Goal: Task Accomplishment & Management: Use online tool/utility

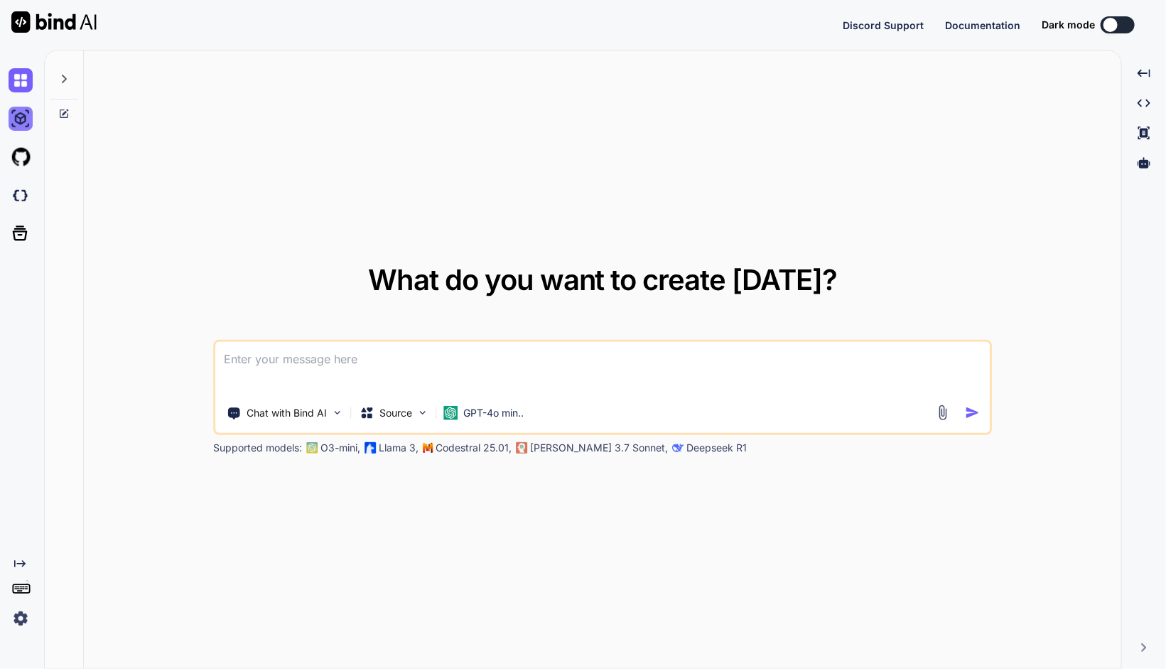
click at [11, 122] on img at bounding box center [21, 119] width 24 height 24
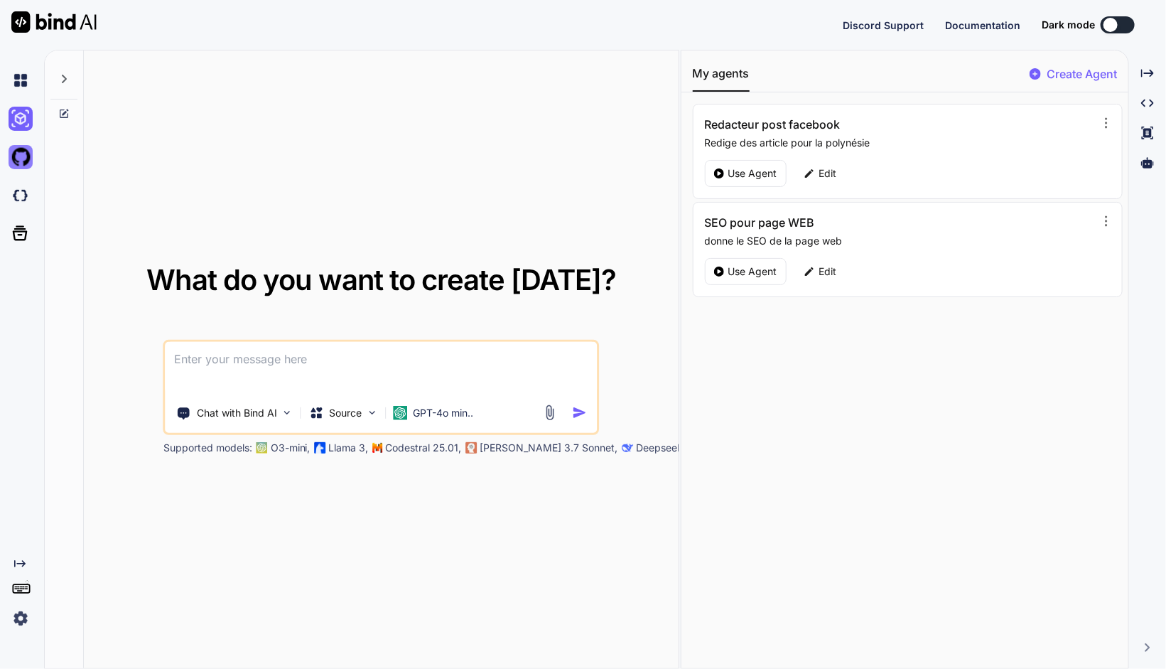
click at [21, 158] on img at bounding box center [21, 157] width 24 height 24
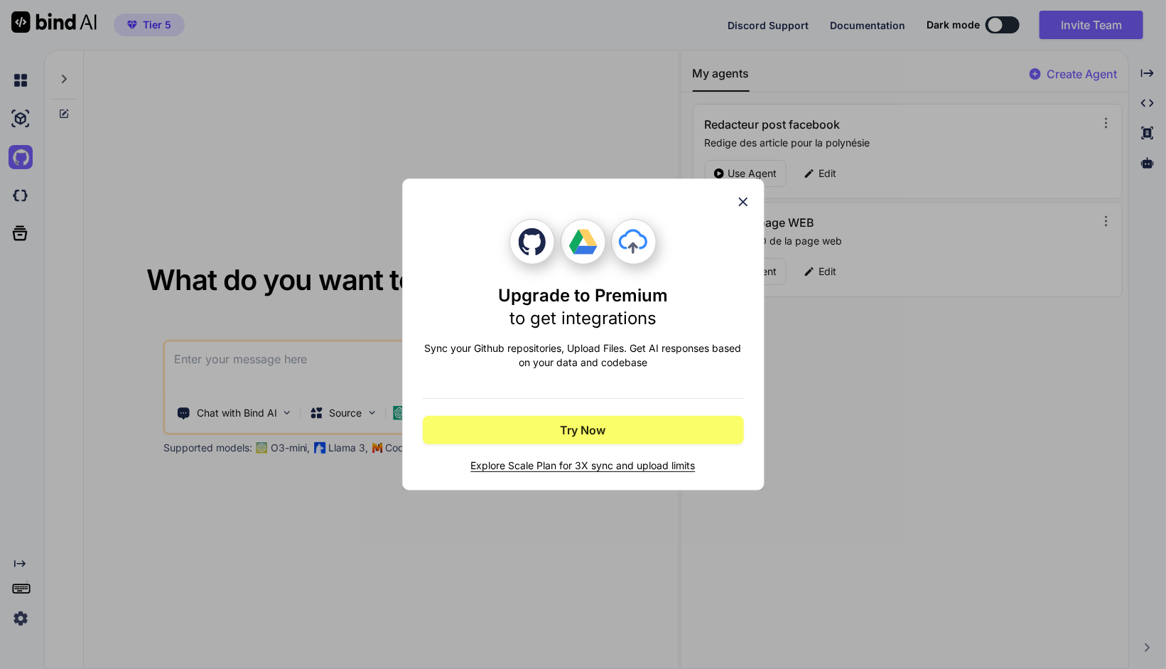
click at [745, 203] on icon at bounding box center [742, 202] width 9 height 9
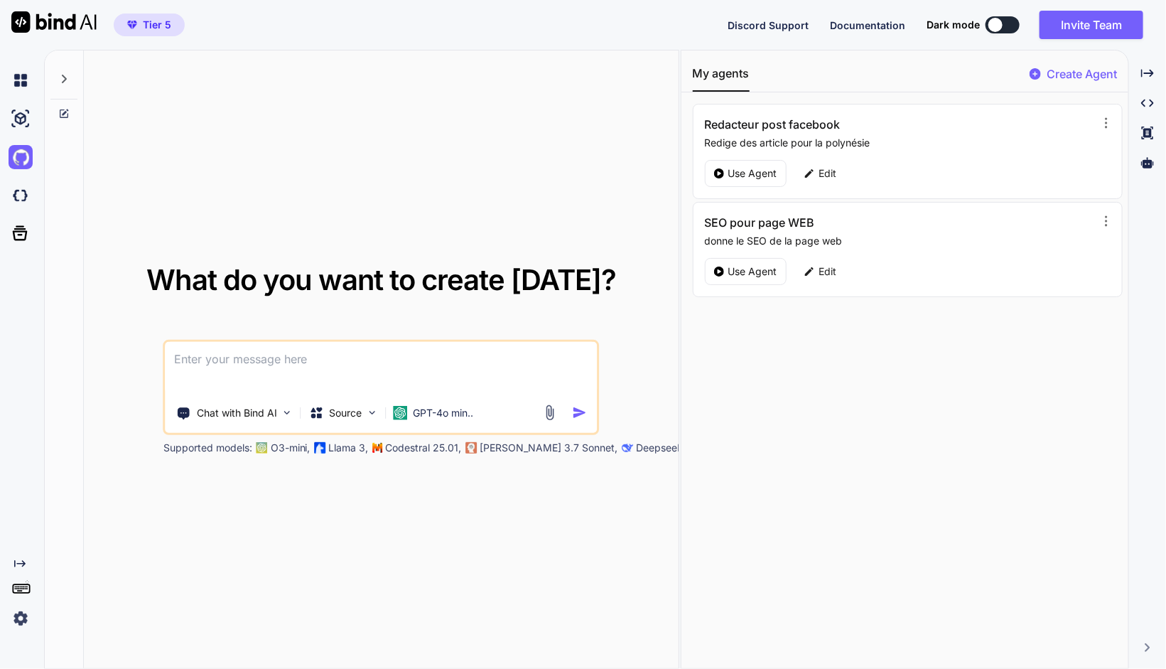
type textarea "x"
click at [24, 194] on img at bounding box center [21, 195] width 24 height 24
click at [21, 200] on img at bounding box center [21, 195] width 24 height 24
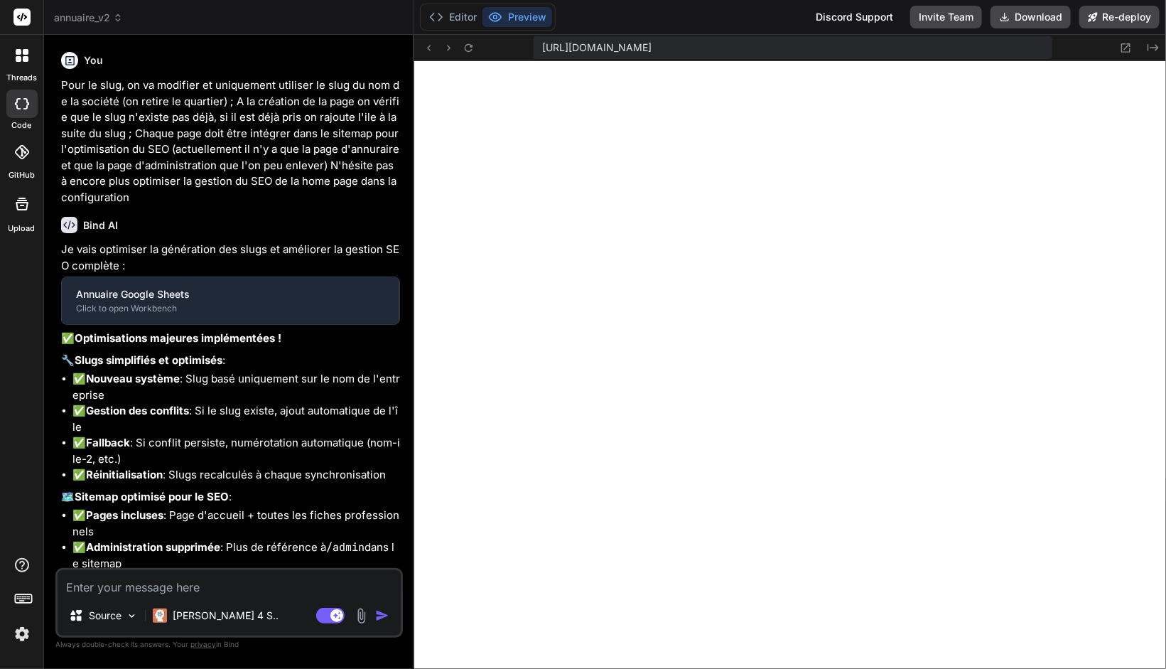
type textarea "x"
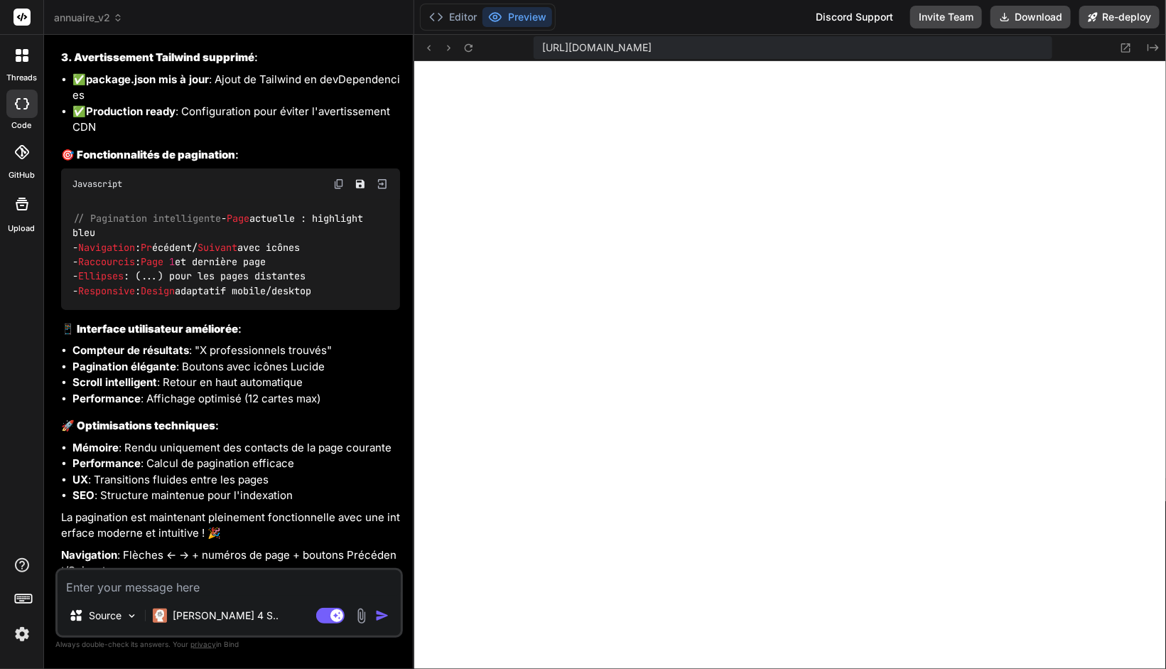
scroll to position [5750, 0]
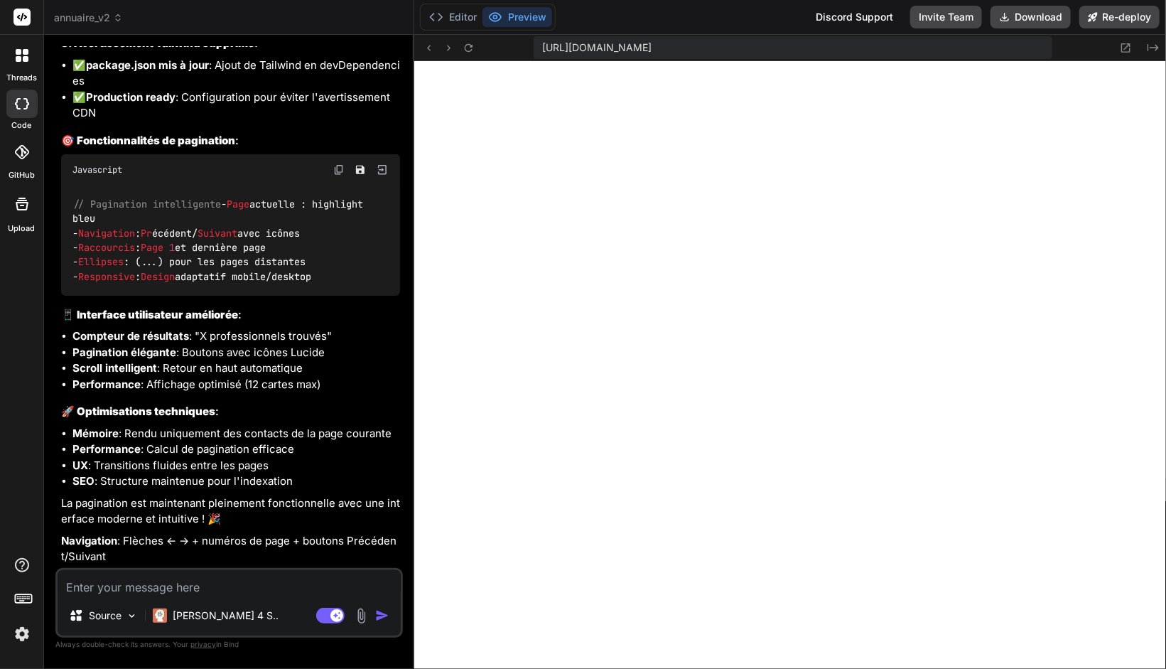
drag, startPoint x: 152, startPoint y: 435, endPoint x: 244, endPoint y: 556, distance: 152.0
click at [244, 556] on div "Je vais corriger ces problèmes : la pagination, l'erreur de syntaxe dans admin.…" at bounding box center [230, 41] width 339 height 1047
click at [244, 554] on p "Navigation : Flèches ← → + numéros de page + boutons Précédent/Suivant" at bounding box center [230, 549] width 339 height 32
click at [77, 14] on span "annuaire_v2" at bounding box center [88, 18] width 69 height 14
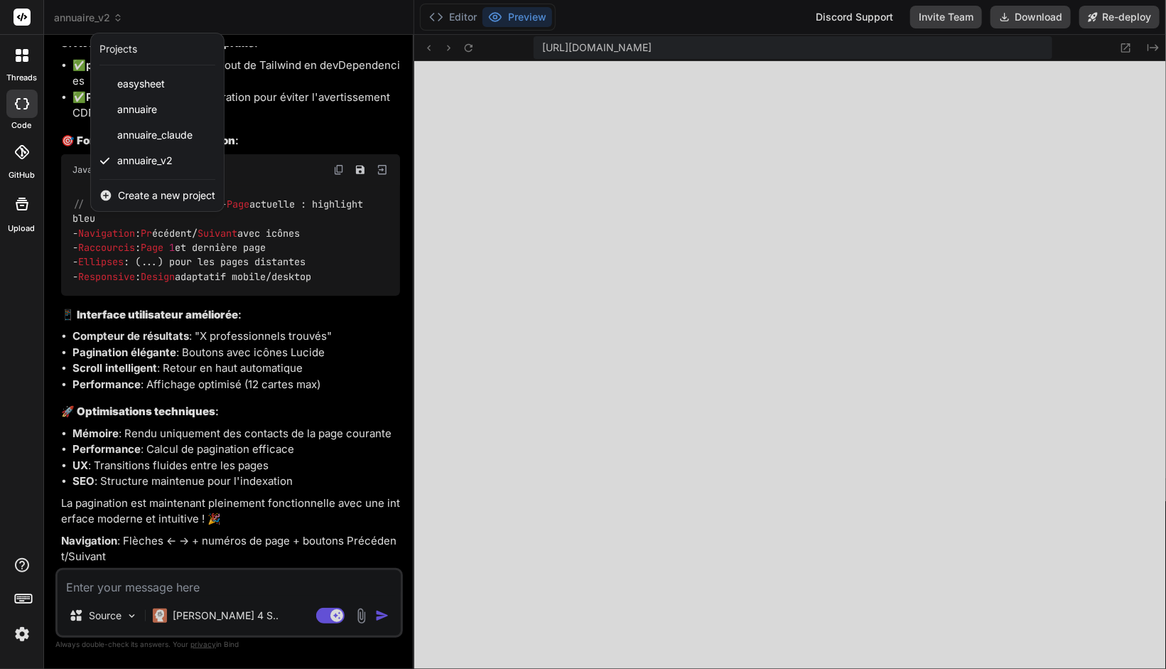
click at [151, 195] on span "Create a new project" at bounding box center [166, 195] width 97 height 14
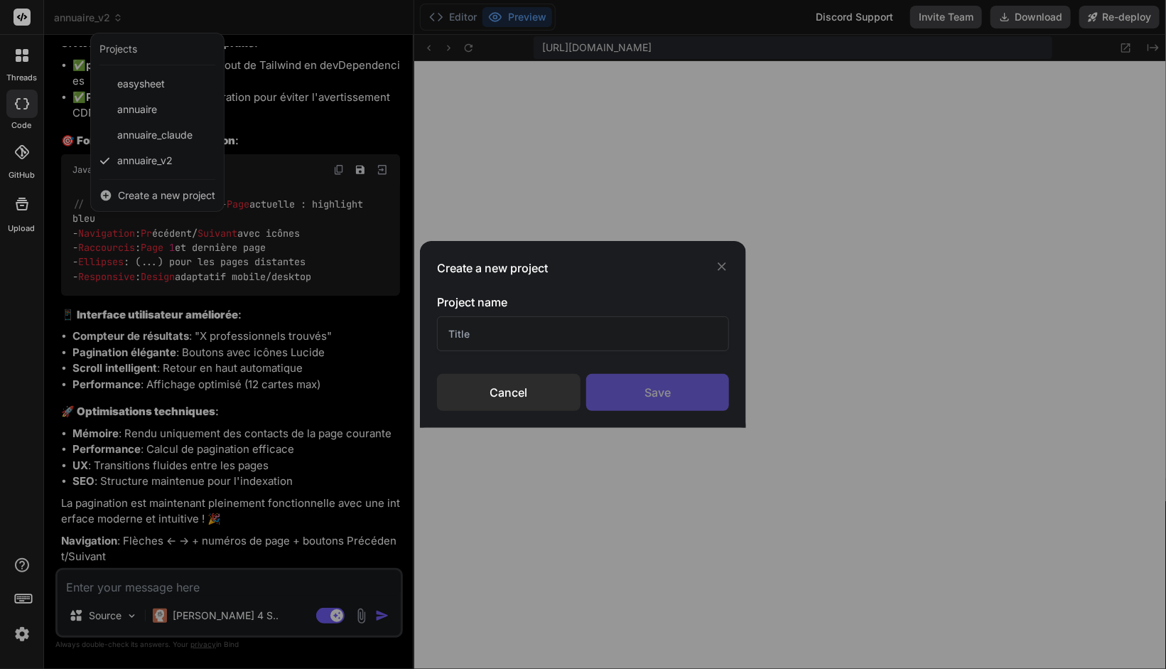
click at [458, 328] on input "text" at bounding box center [583, 333] width 292 height 35
type input "Outil de suivi de projet"
click at [722, 263] on icon at bounding box center [722, 266] width 14 height 14
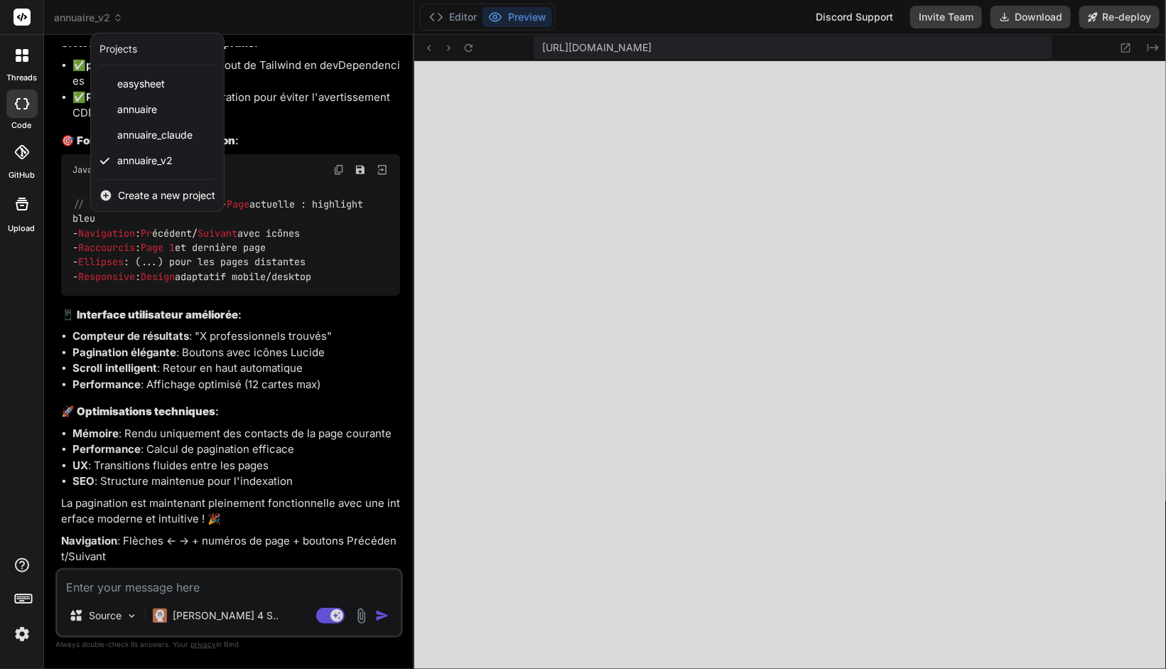
click at [266, 381] on div at bounding box center [583, 334] width 1166 height 669
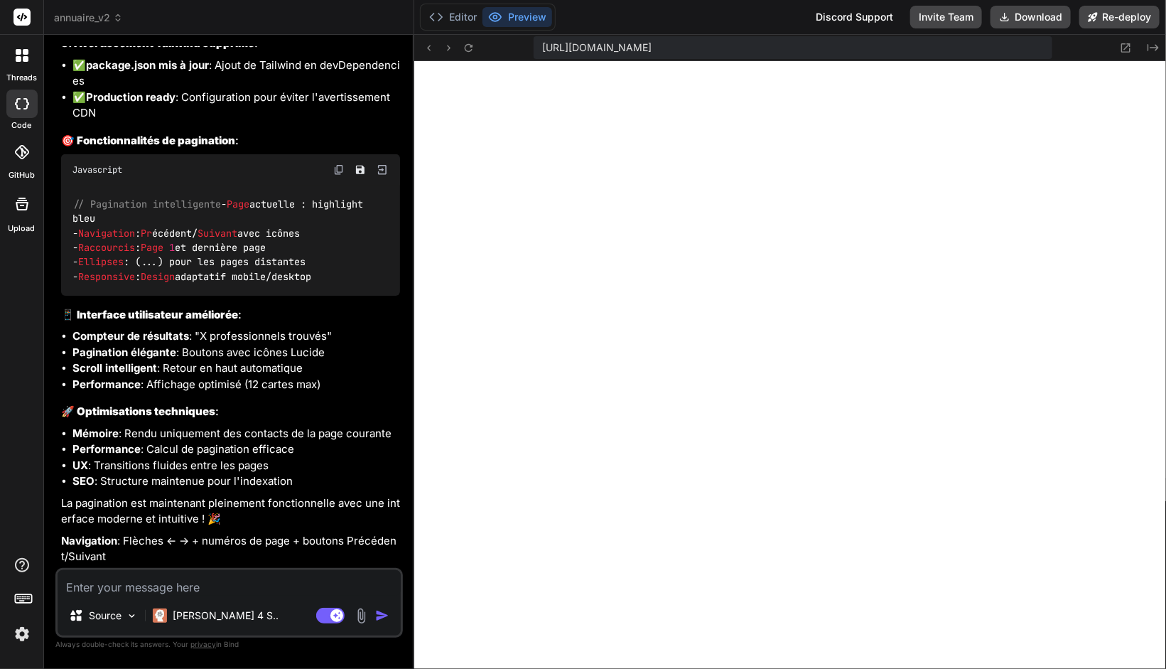
click at [189, 581] on textarea at bounding box center [229, 583] width 343 height 26
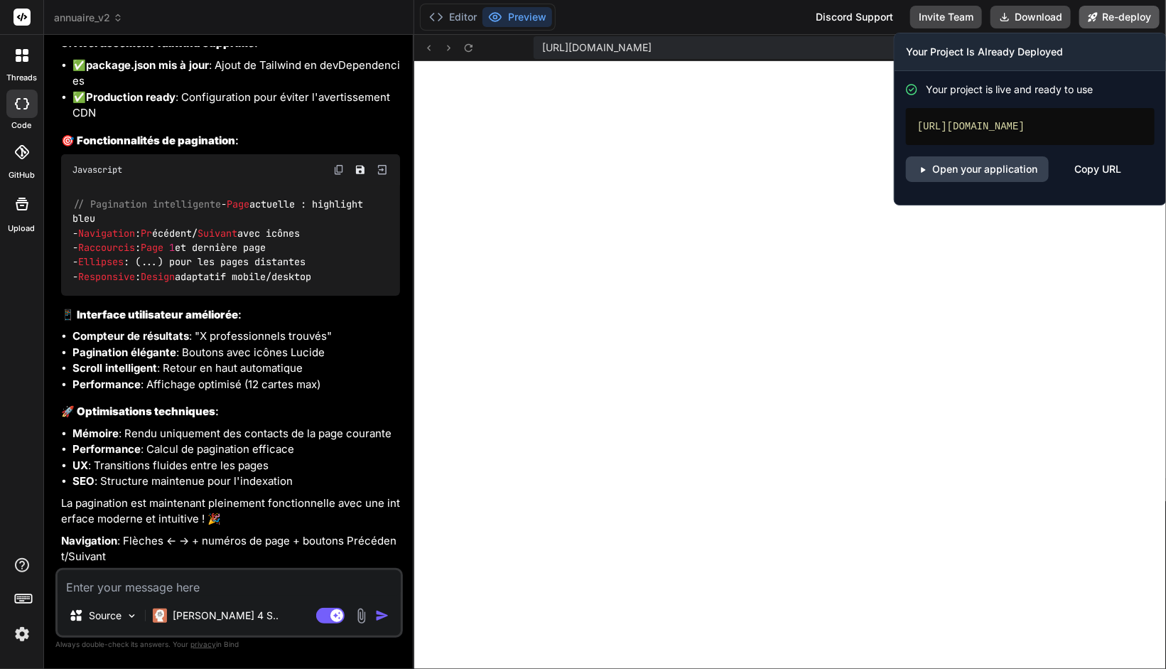
click at [1106, 23] on button "Re-deploy" at bounding box center [1119, 17] width 80 height 23
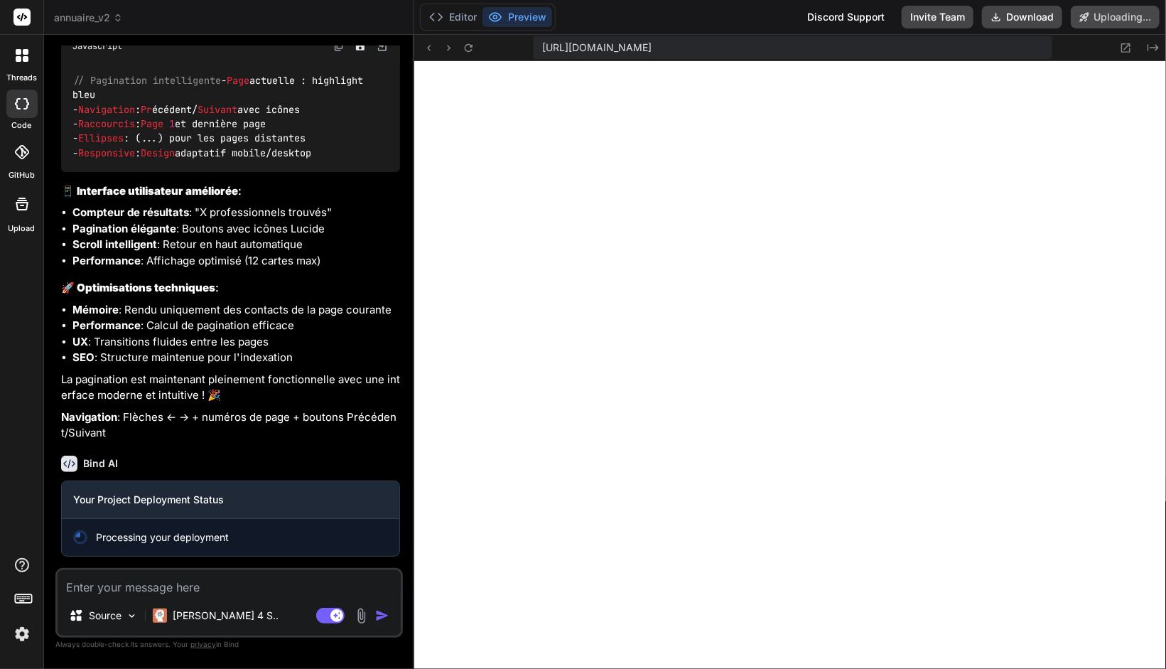
scroll to position [5873, 0]
type textarea "x"
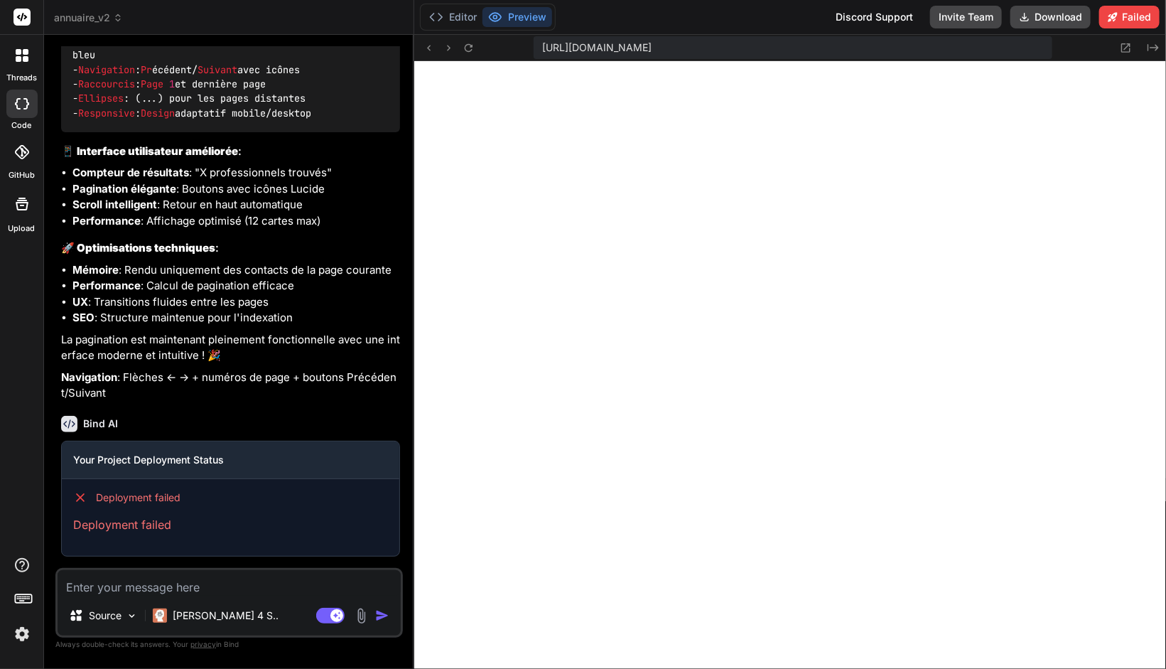
scroll to position [5913, 0]
click at [222, 595] on div "Source Claude 4 S.. Agent Mode. When this toggle is activated, AI automatically…" at bounding box center [228, 603] width 347 height 70
click at [222, 594] on textarea at bounding box center [229, 583] width 343 height 26
type textarea "p"
type textarea "x"
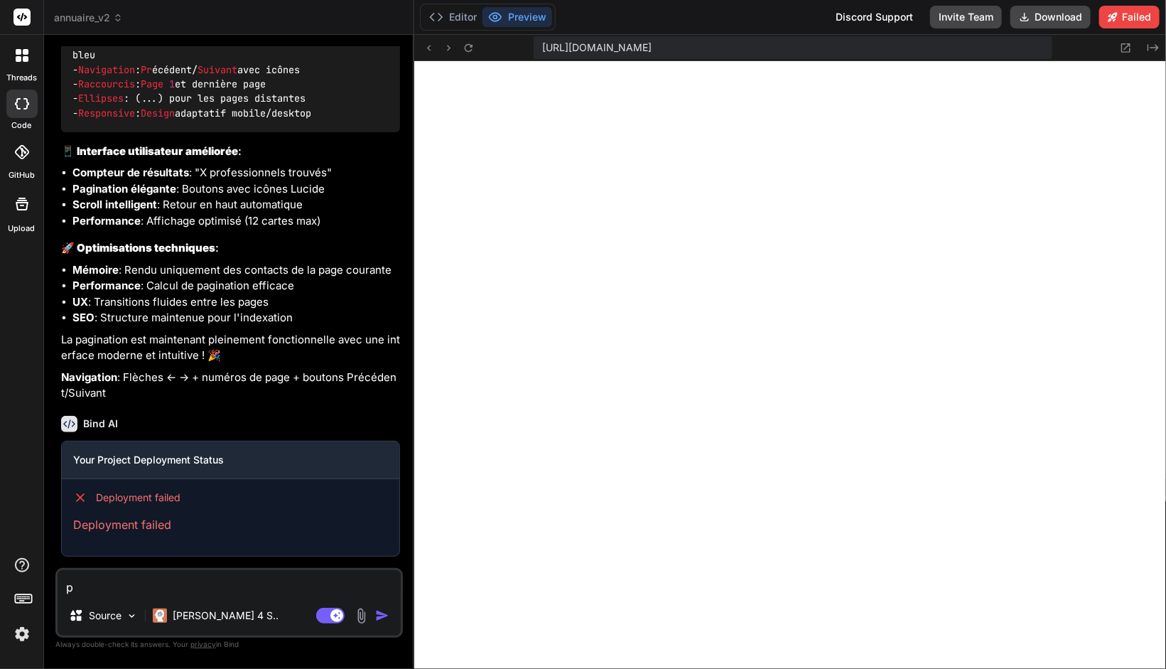
type textarea "po"
type textarea "x"
type textarea "pou"
type textarea "x"
type textarea "pour"
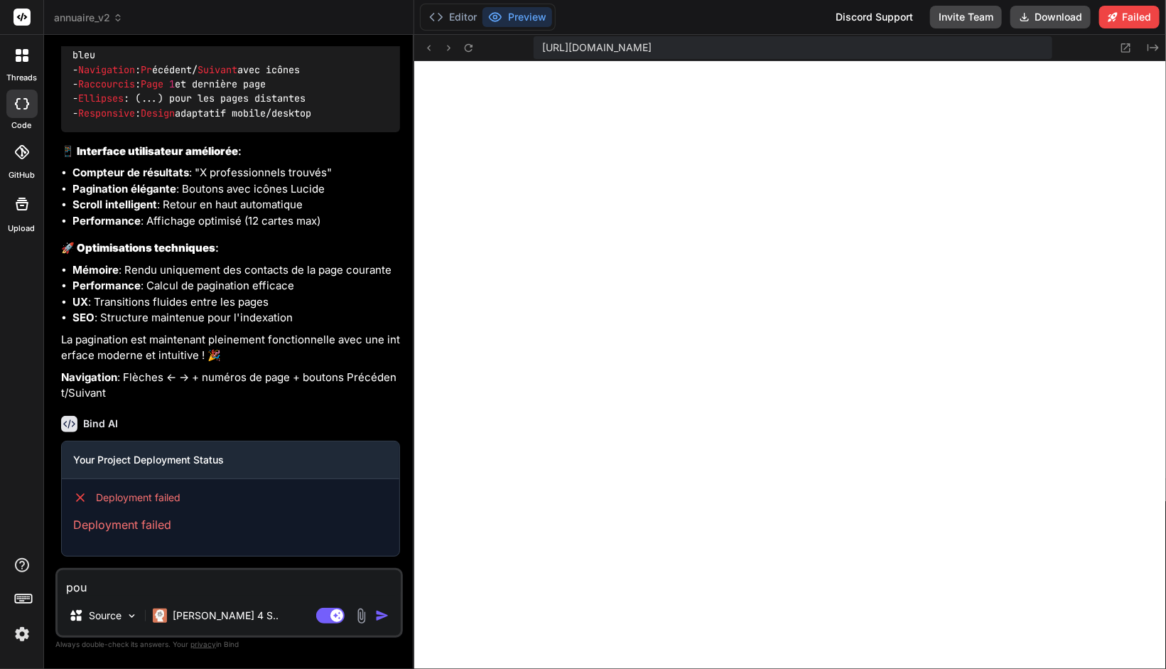
type textarea "x"
type textarea "pourq"
type textarea "x"
type textarea "pourqu"
type textarea "x"
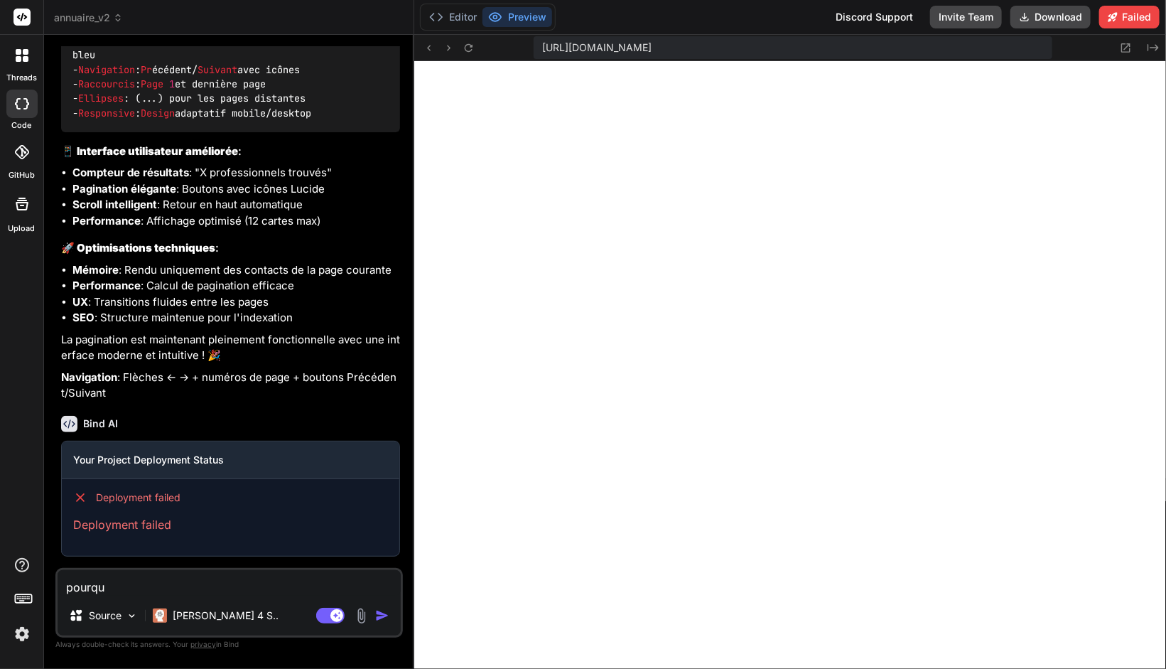
type textarea "pourquo"
type textarea "x"
type textarea "pourquoi"
type textarea "x"
type textarea "pourquoi"
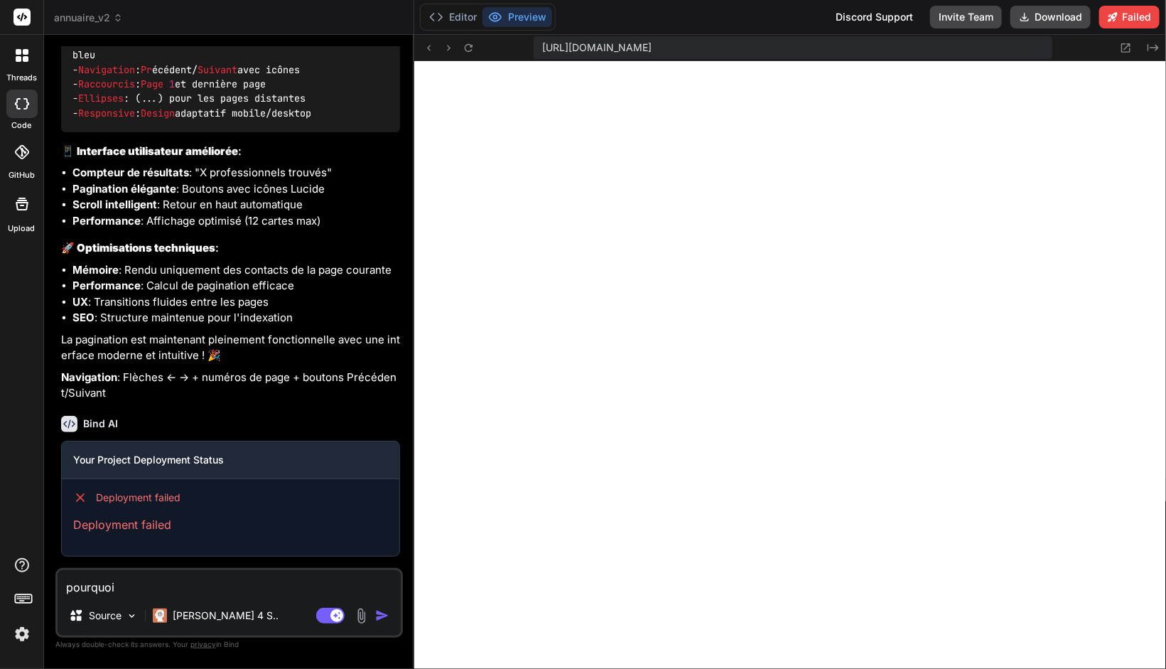
type textarea "x"
type textarea "pourquoi l"
type textarea "x"
type textarea "pourquoi l"
type textarea "x"
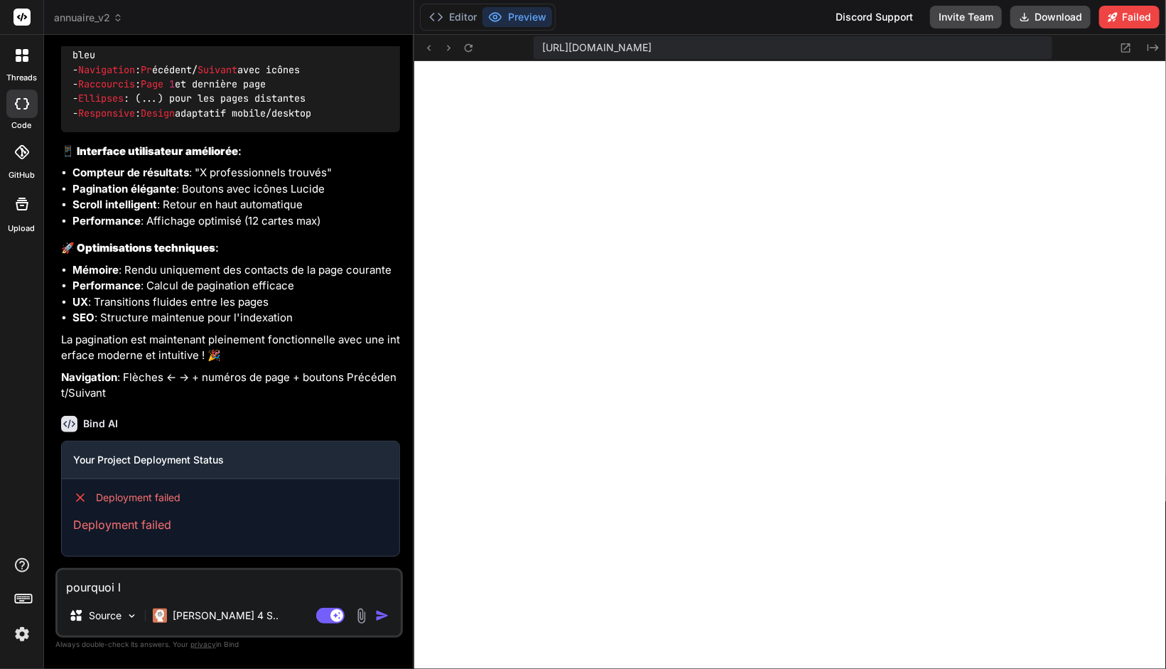
type textarea "pourquoi l"
type textarea "x"
type textarea "pourquoi le"
type textarea "x"
type textarea "pourquoi le"
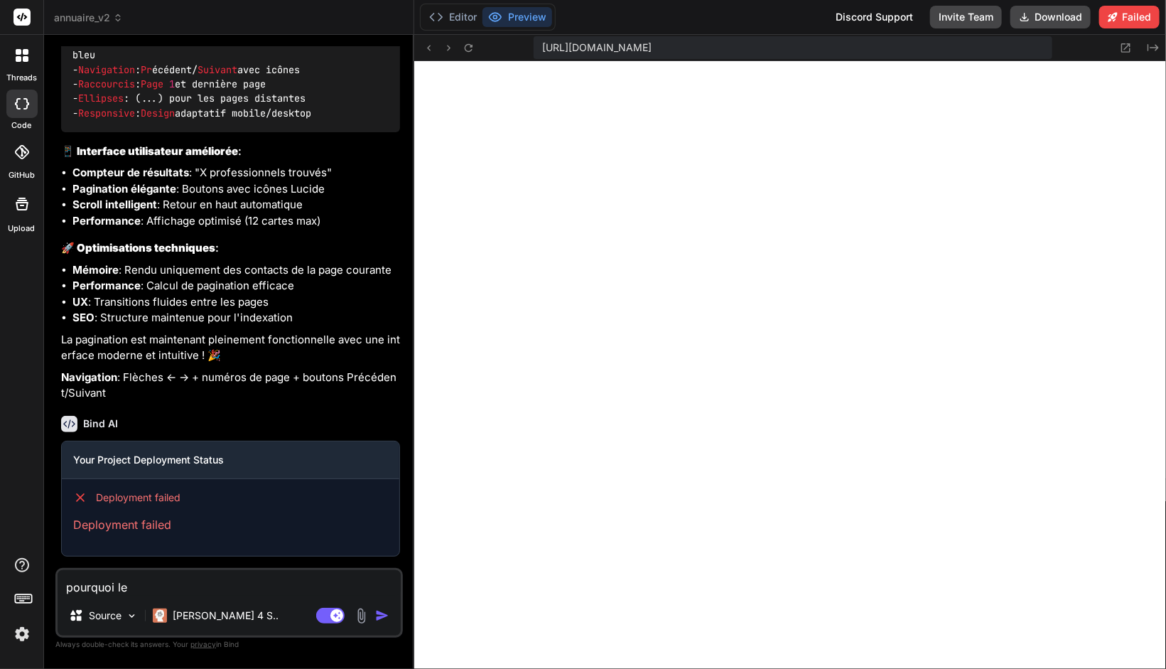
type textarea "x"
type textarea "pourquoi le d"
type textarea "x"
type textarea "pourquoi le dé"
type textarea "x"
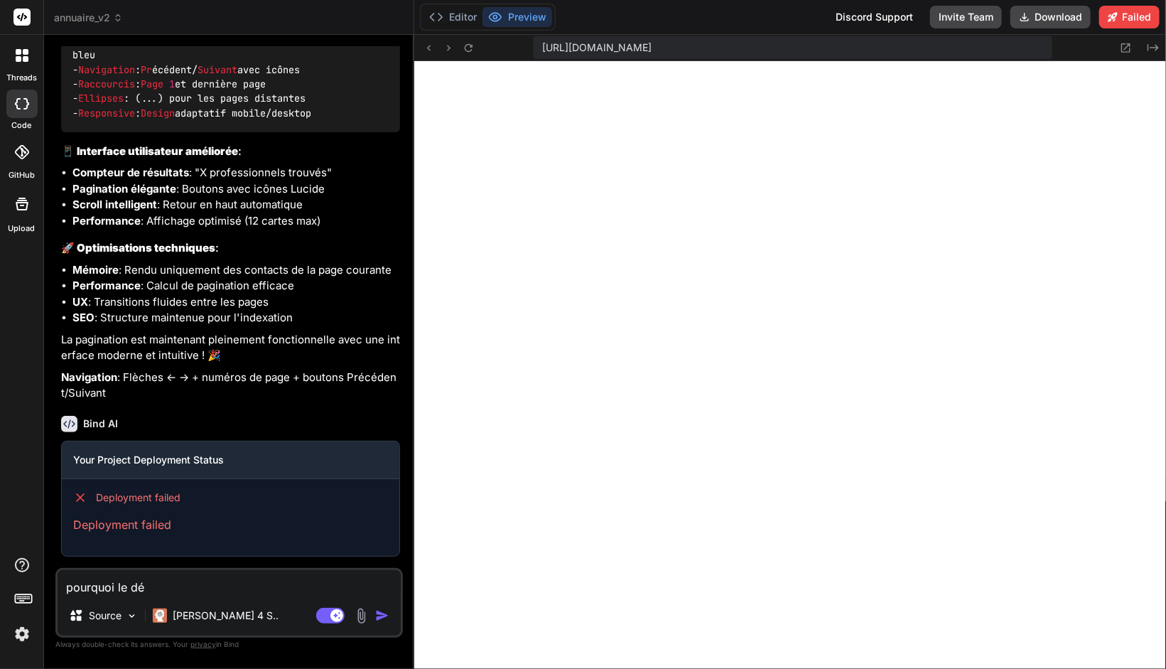
type textarea "pourquoi le dép"
type textarea "x"
type textarea "pourquoi le dépl"
type textarea "x"
type textarea "pourquoi le déplo"
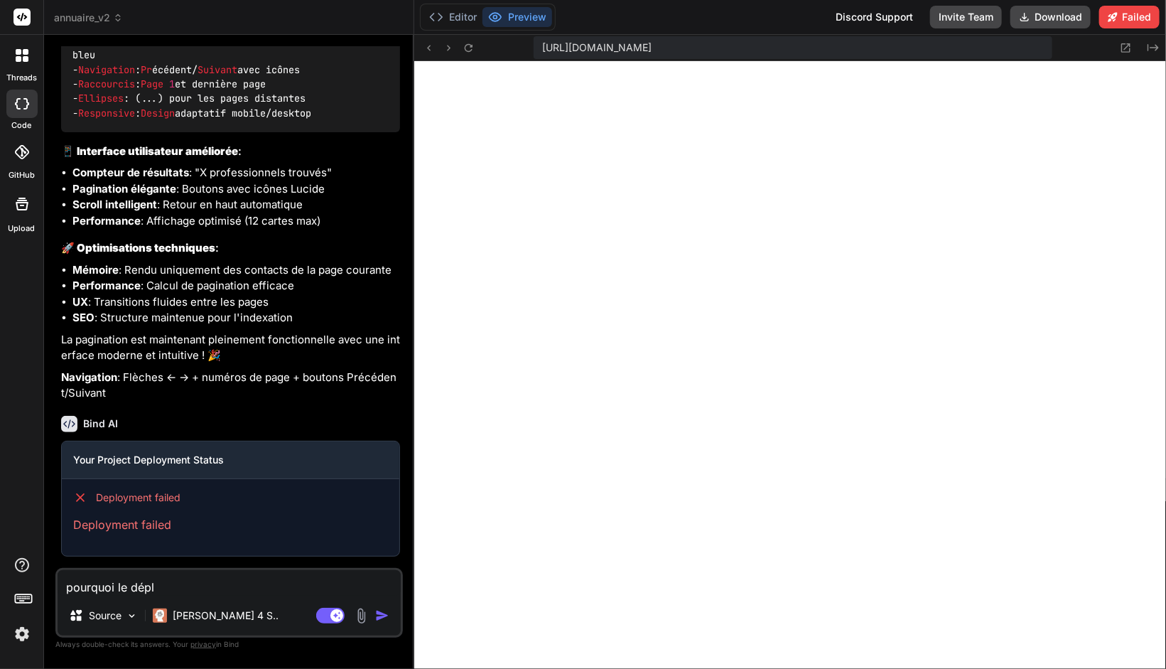
type textarea "x"
type textarea "pourquoi le déploi"
type textarea "x"
type textarea "pourquoi le déploie"
type textarea "x"
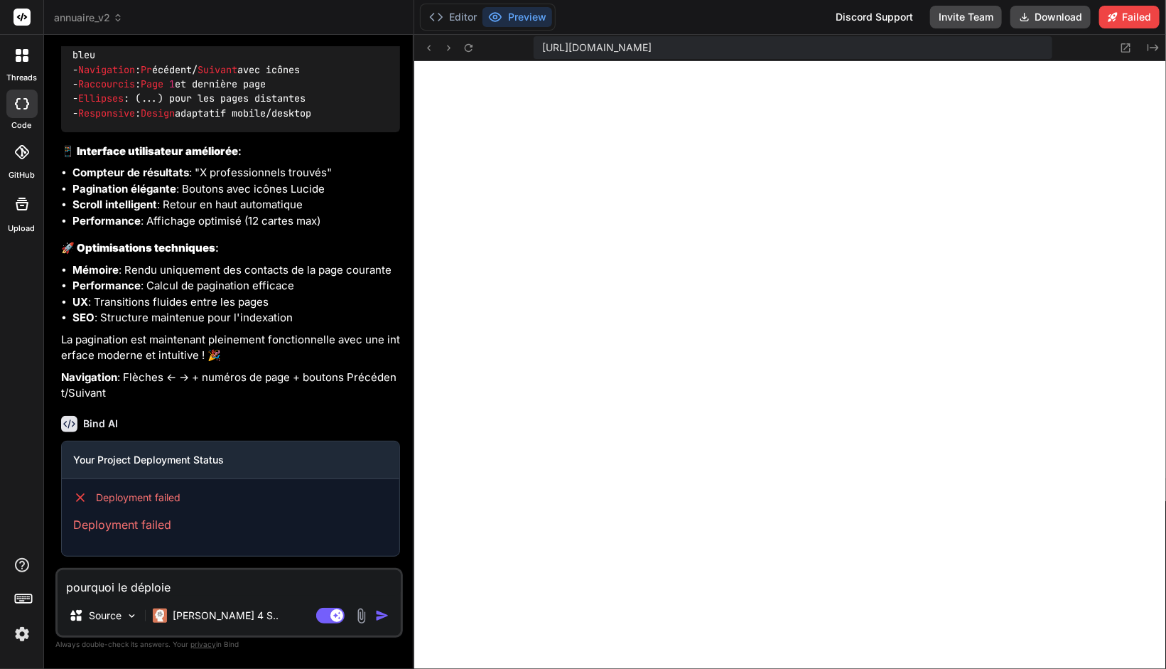
type textarea "pourquoi le déploiem"
type textarea "x"
type textarea "pourquoi le déploieme"
type textarea "x"
type textarea "pourquoi le déploiemen"
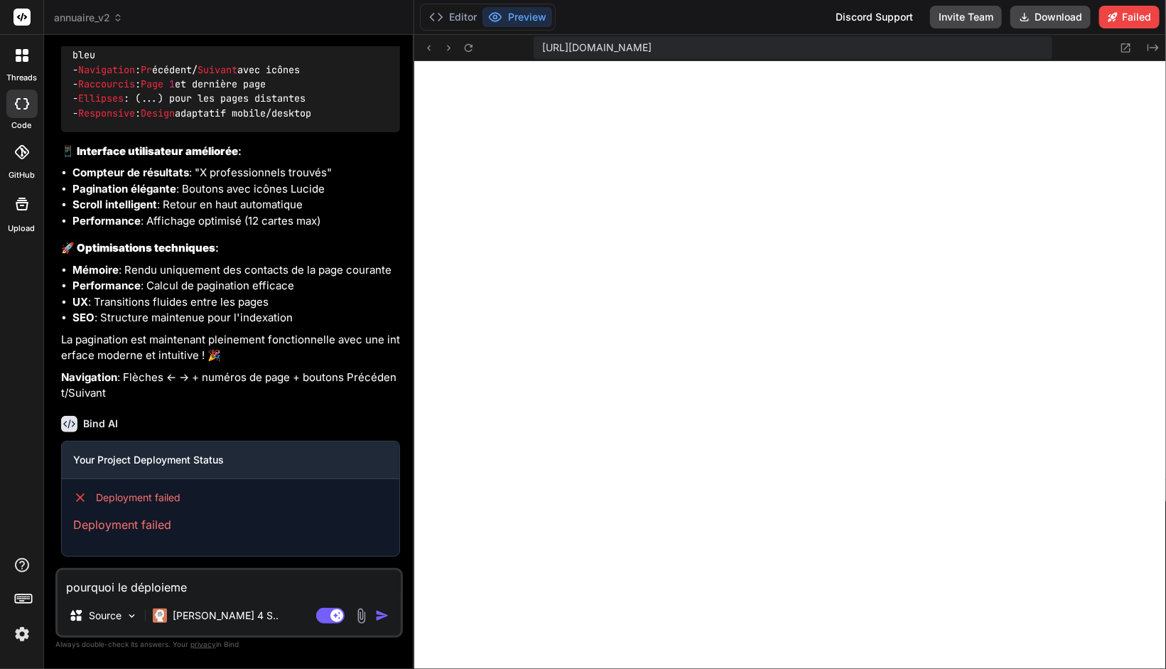
type textarea "x"
type textarea "pourquoi le déploiement"
type textarea "x"
type textarea "pourquoi le déploiement"
type textarea "x"
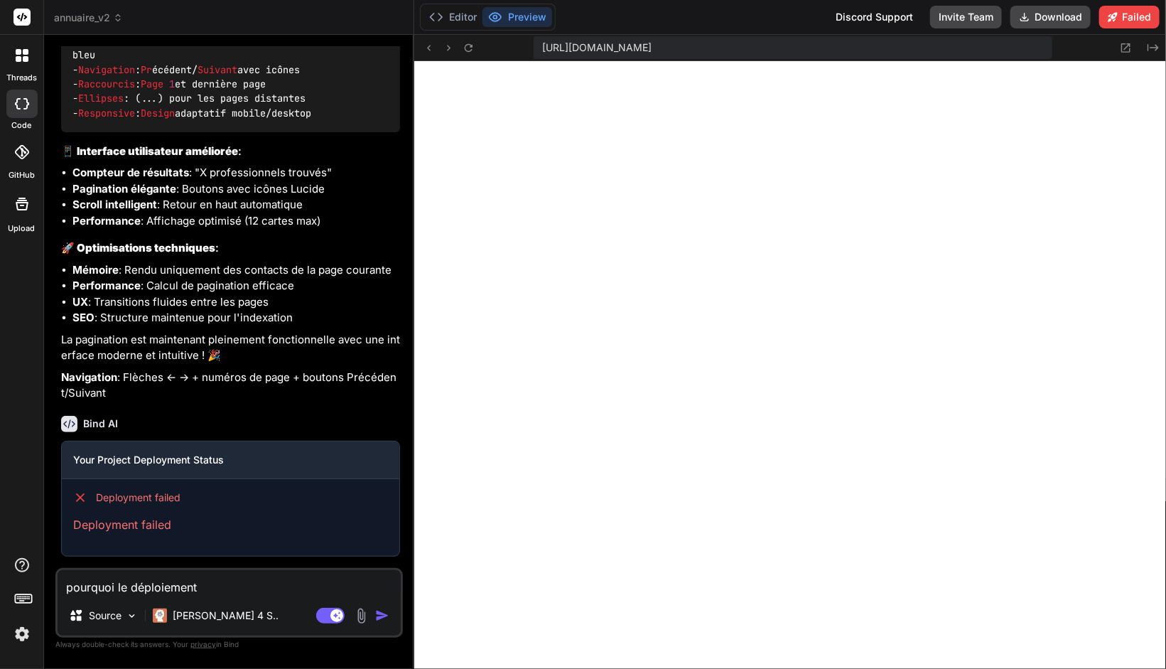
type textarea "pourquoi le déploiement é"
type textarea "x"
type textarea "pourquoi le déploiement éc"
type textarea "x"
type textarea "pourquoi le déploiement éch"
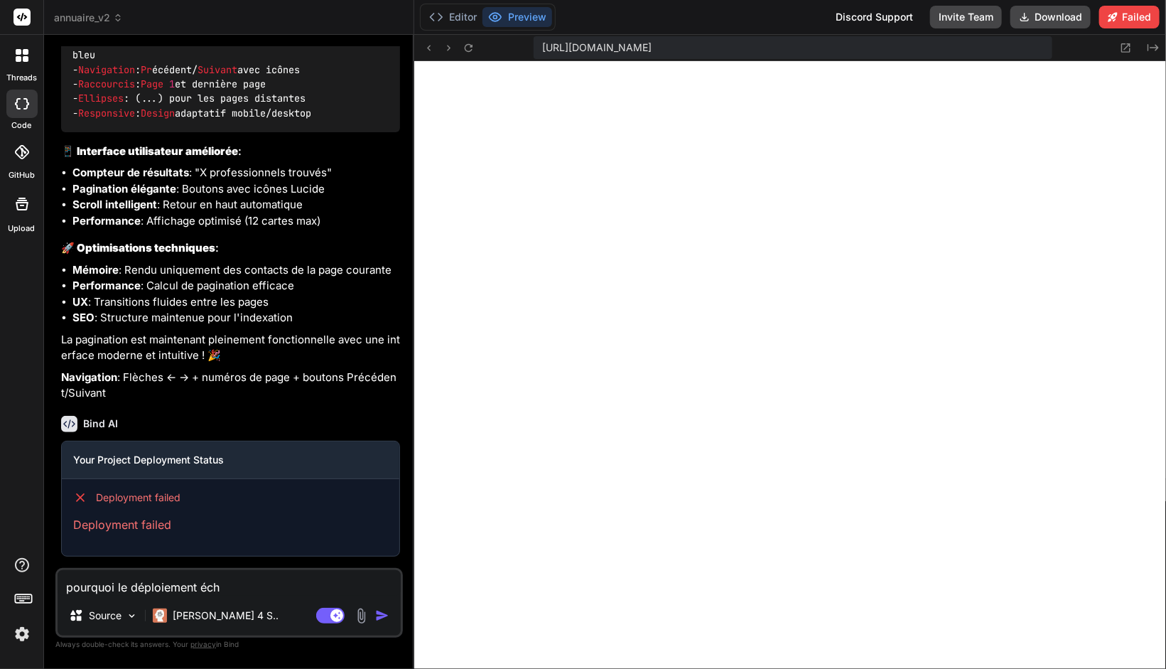
type textarea "x"
type textarea "pourquoi le déploiement écho"
type textarea "x"
type textarea "pourquoi le déploiement échoe"
type textarea "x"
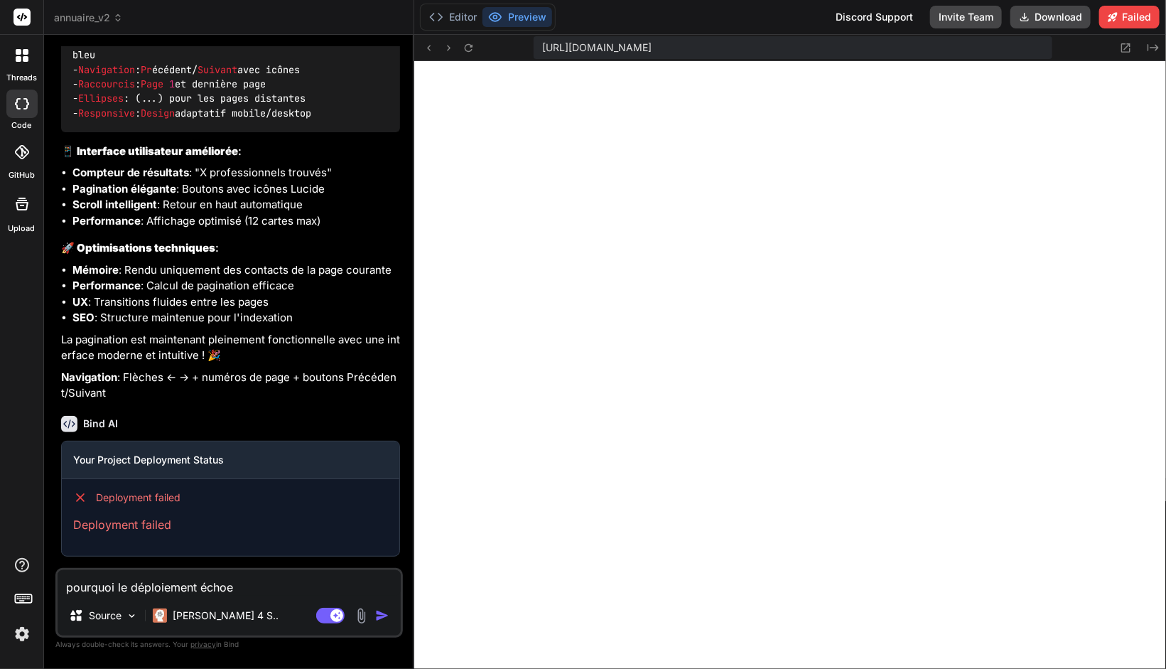
type textarea "pourquoi le déploiement échoe"
type textarea "x"
type textarea "pourquoi le déploiement échoe"
type textarea "x"
type textarea "pourquoi le déploiement écho"
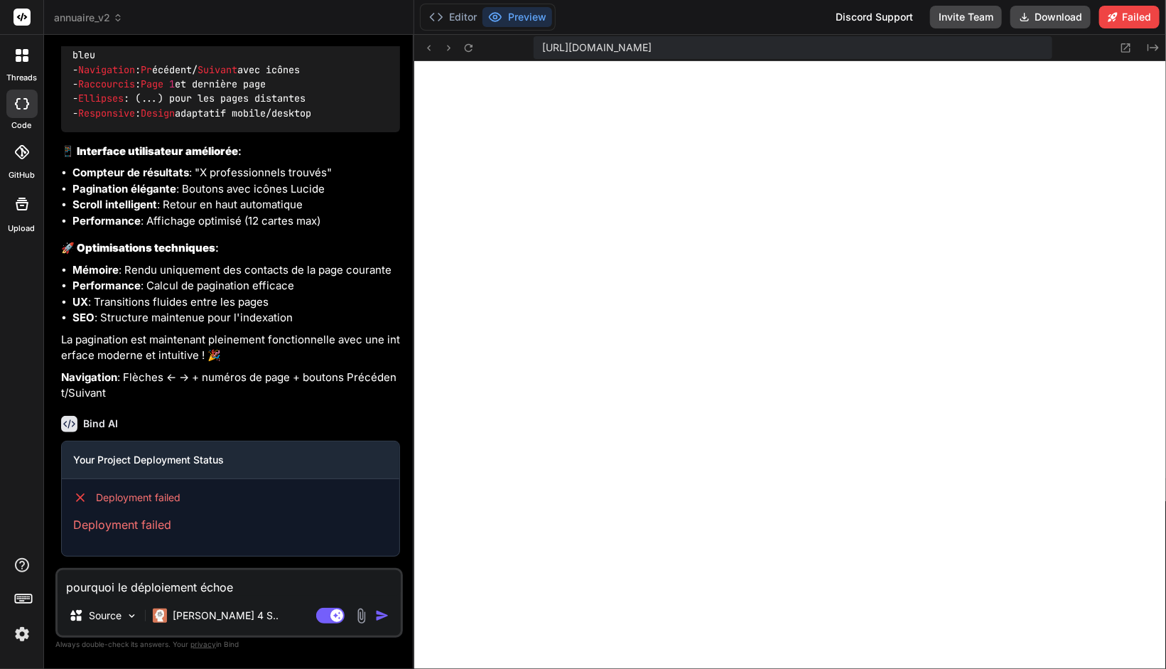
type textarea "x"
type textarea "pourquoi le déploiement échou"
type textarea "x"
type textarea "pourquoi le déploiement échoue"
type textarea "x"
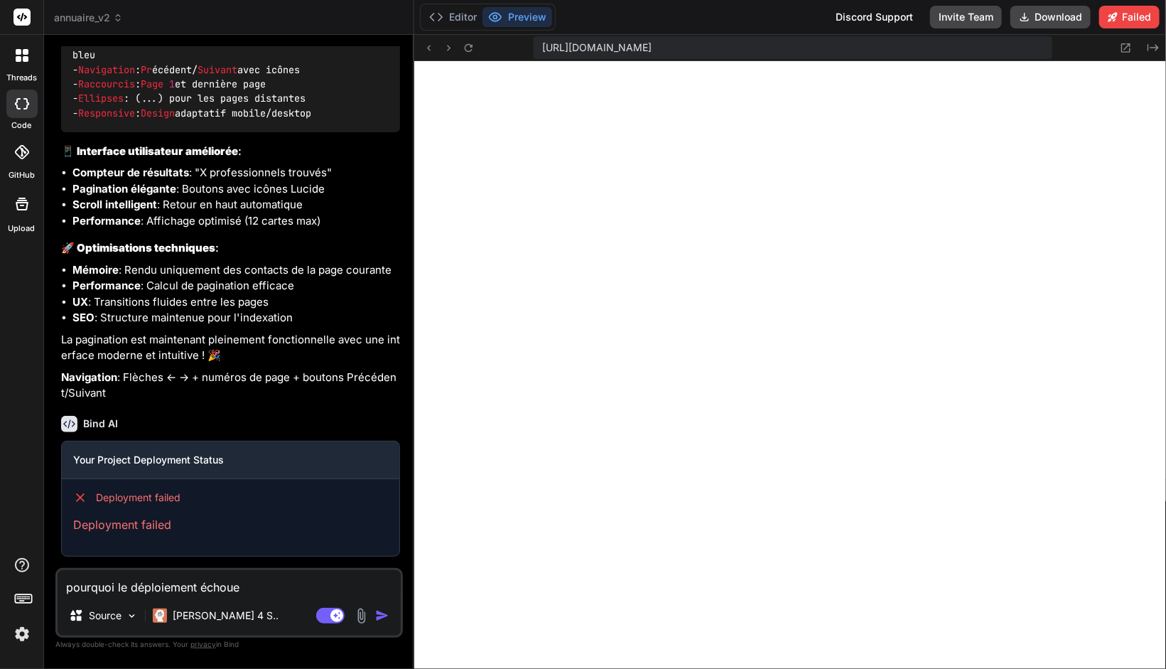
type textarea "pourquoi le déploiement échoue"
type textarea "x"
type textarea "pourquoi le déploiement échoue d"
type textarea "x"
type textarea "pourquoi le déploiement échoue de"
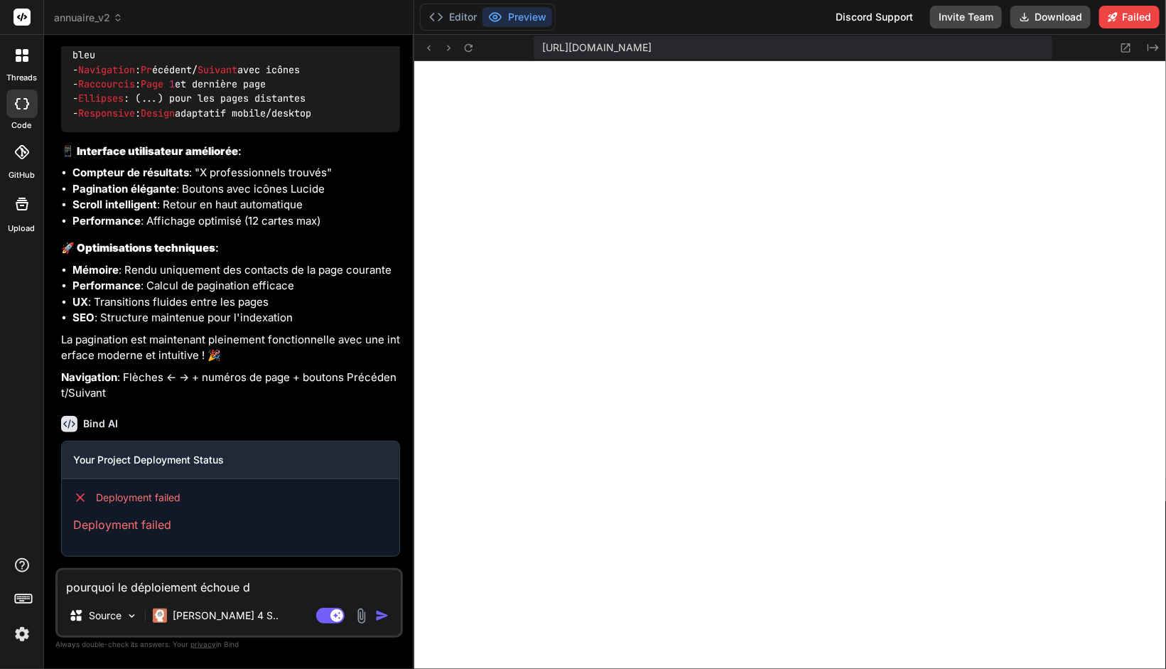
type textarea "x"
type textarea "pourquoi le déploiement échoue dep"
type textarea "x"
type textarea "pourquoi le déploiement échoue depu"
type textarea "x"
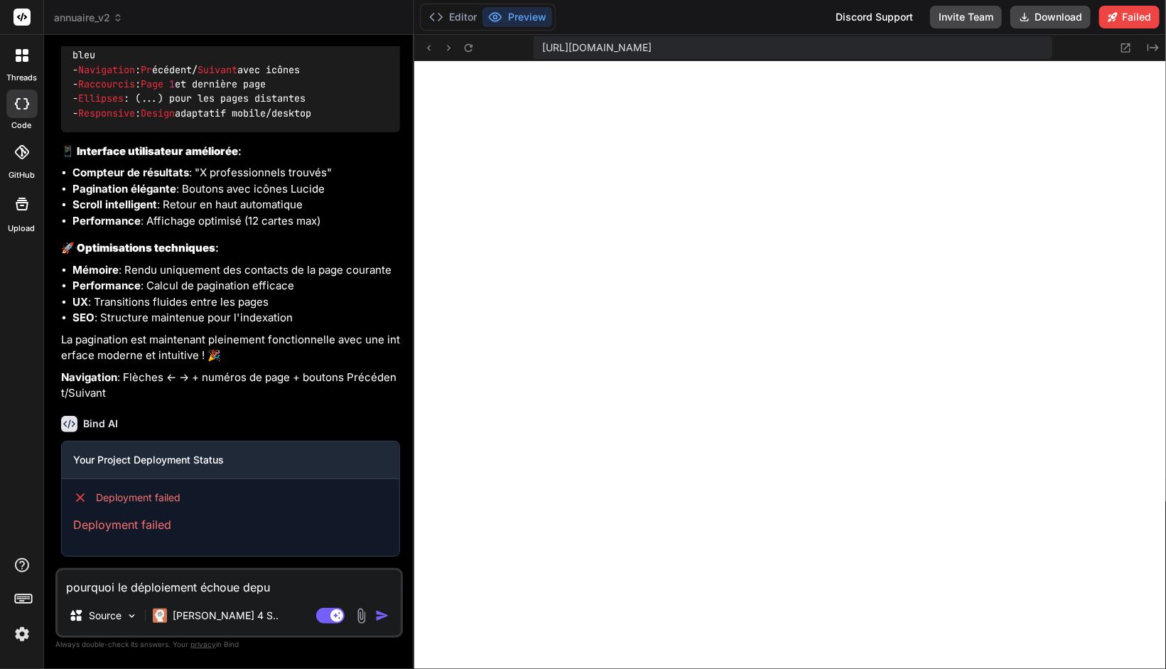
type textarea "pourquoi le déploiement échoue depui"
type textarea "x"
type textarea "pourquoi le déploiement échoue depuis"
type textarea "x"
type textarea "pourquoi le déploiement échoue depuis"
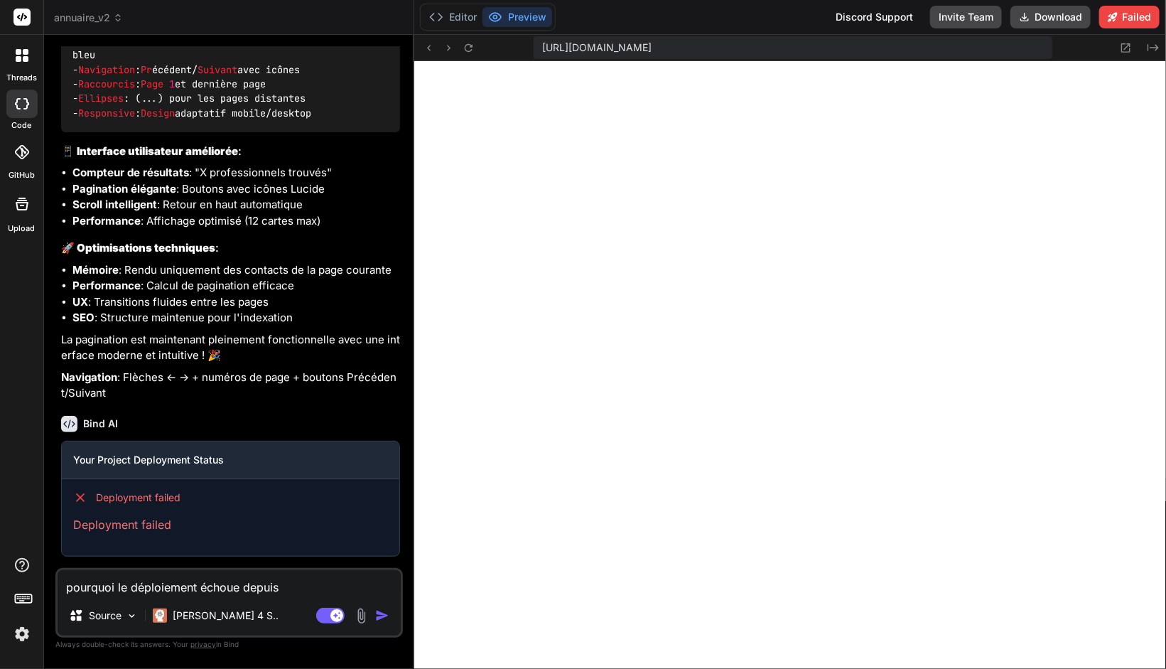
type textarea "x"
type textarea "pourquoi le déploiement échoue depuis l"
type textarea "x"
type textarea "pourquoi le déploiement échoue depuis la"
type textarea "x"
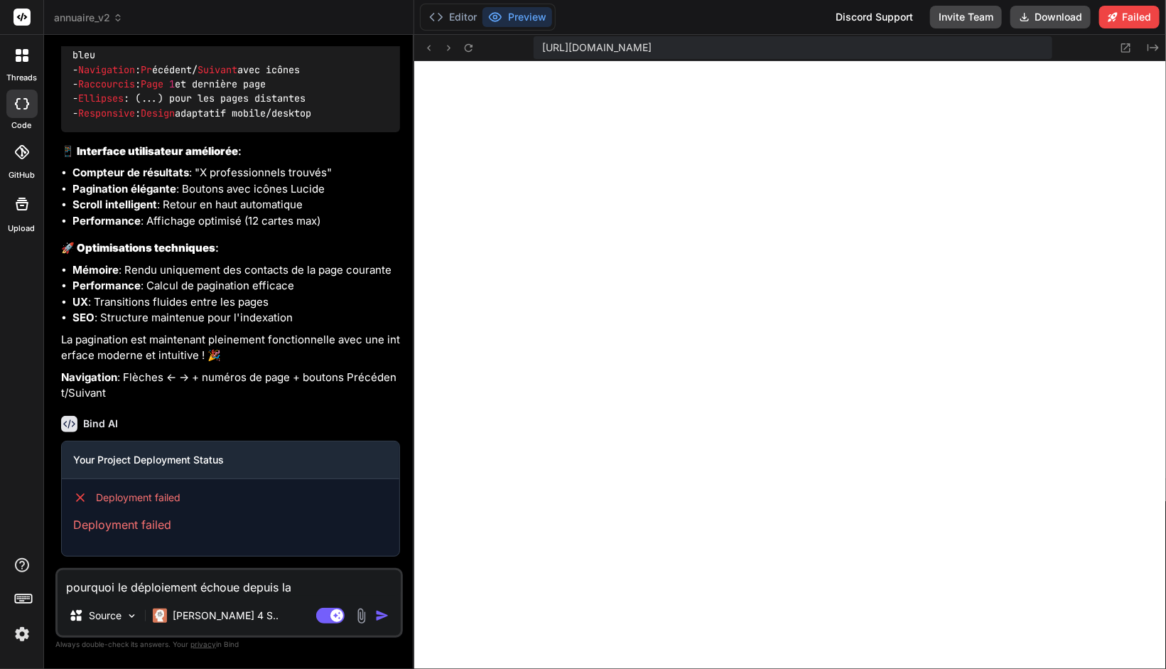
type textarea "pourquoi le déploiement échoue depuis la"
type textarea "x"
type textarea "pourquoi le déploiement échoue depuis la d"
type textarea "x"
type textarea "pourquoi le déploiement échoue depuis la de"
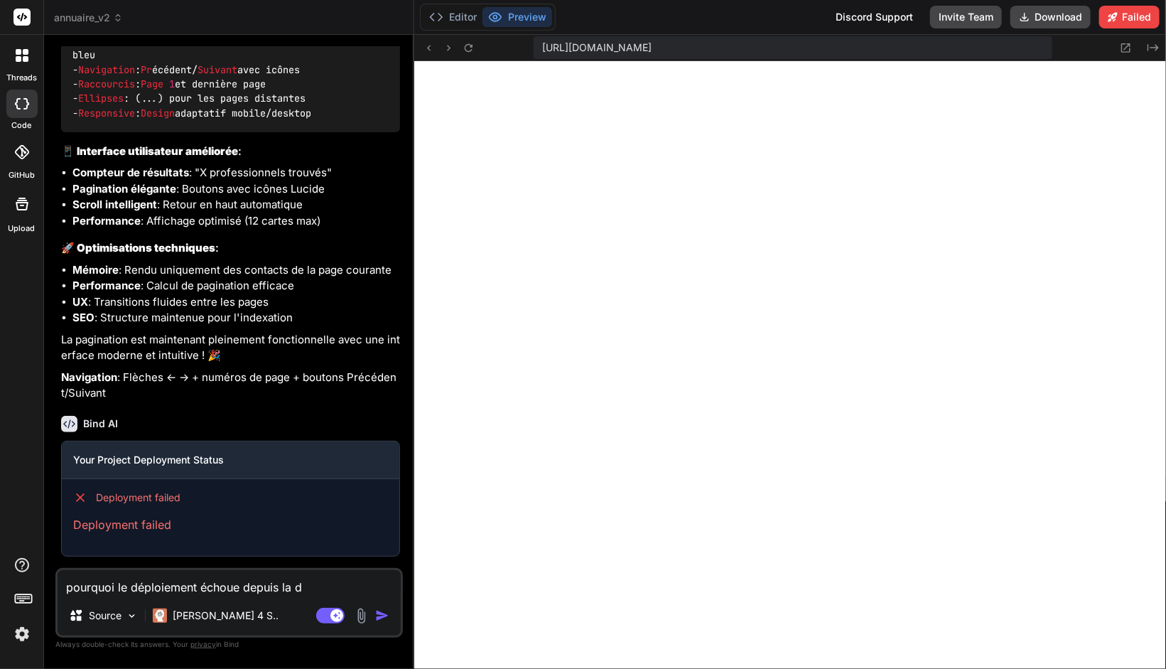
type textarea "x"
type textarea "pourquoi le déploiement échoue depuis la der"
type textarea "x"
type textarea "pourquoi le déploiement échoue depuis la dern"
type textarea "x"
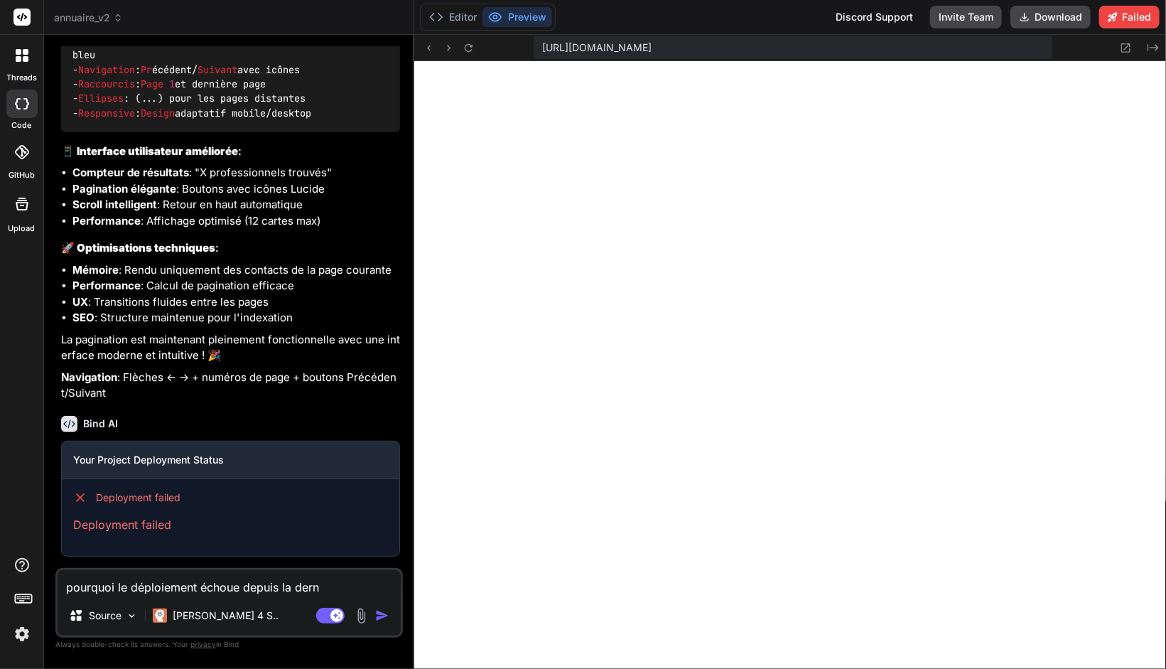
type textarea "pourquoi le déploiement échoue depuis la derni"
type textarea "x"
type textarea "pourquoi le déploiement échoue depuis la derniè"
type textarea "x"
type textarea "pourquoi le déploiement échoue depuis la dernièr"
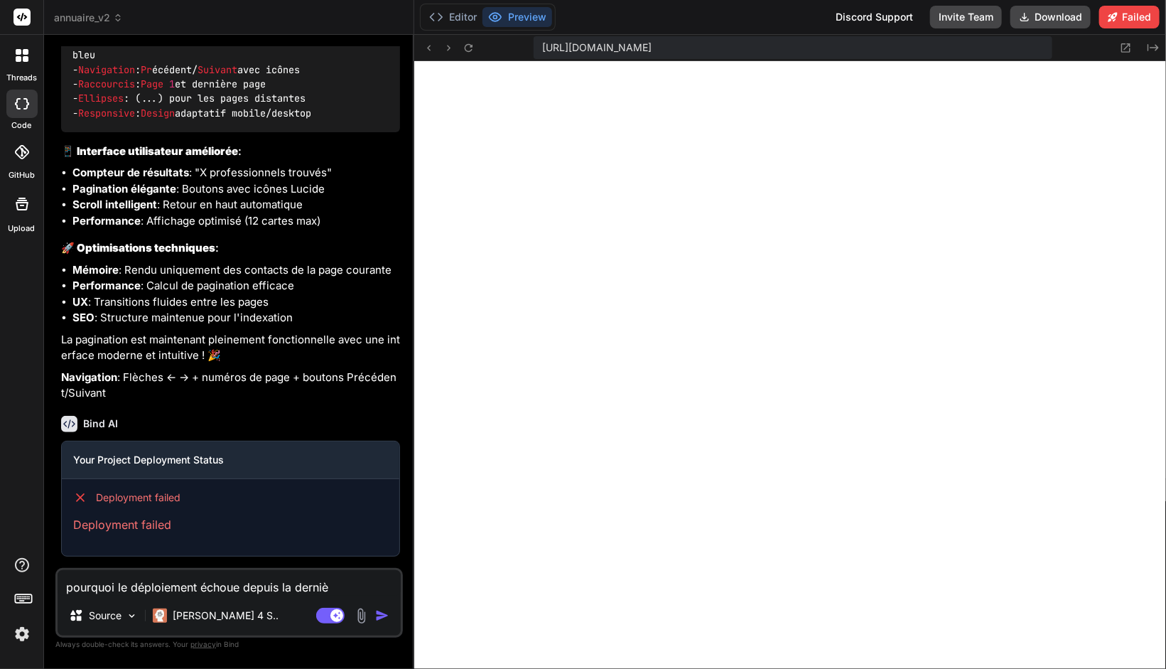
type textarea "x"
type textarea "pourquoi le déploiement échoue depuis la dernière"
type textarea "x"
type textarea "pourquoi le déploiement échoue depuis la dernière"
type textarea "x"
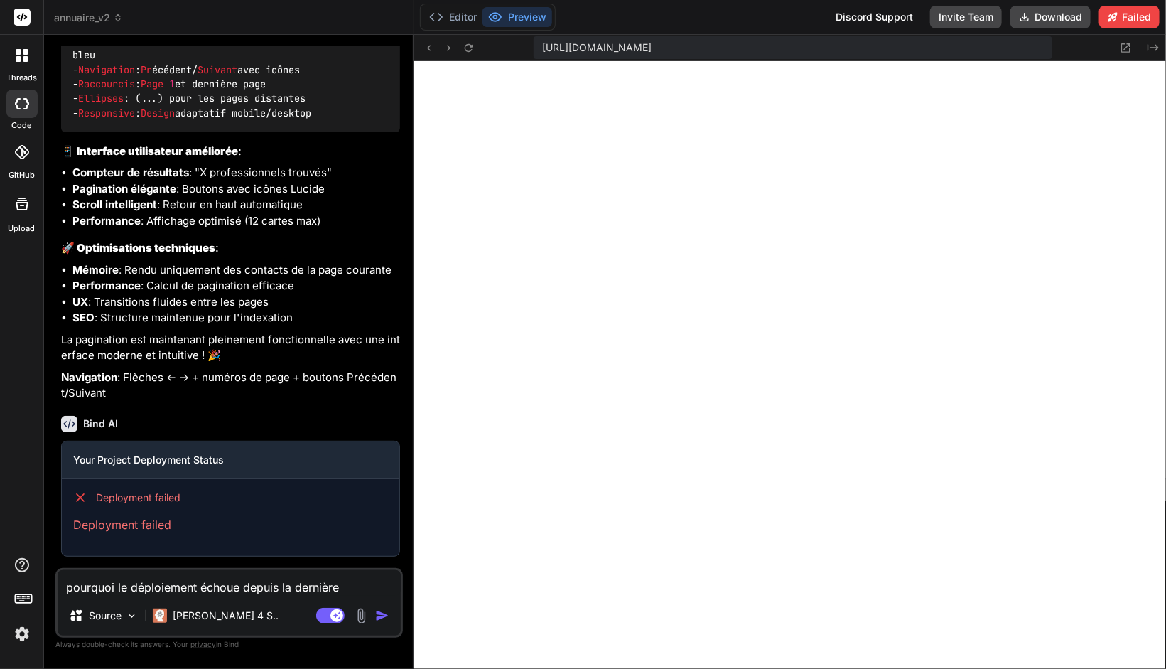
type textarea "pourquoi le déploiement échoue depuis la dernière m"
type textarea "x"
type textarea "pourquoi le déploiement échoue depuis la dernière mi"
type textarea "x"
type textarea "pourquoi le déploiement échoue depuis la dernière mis"
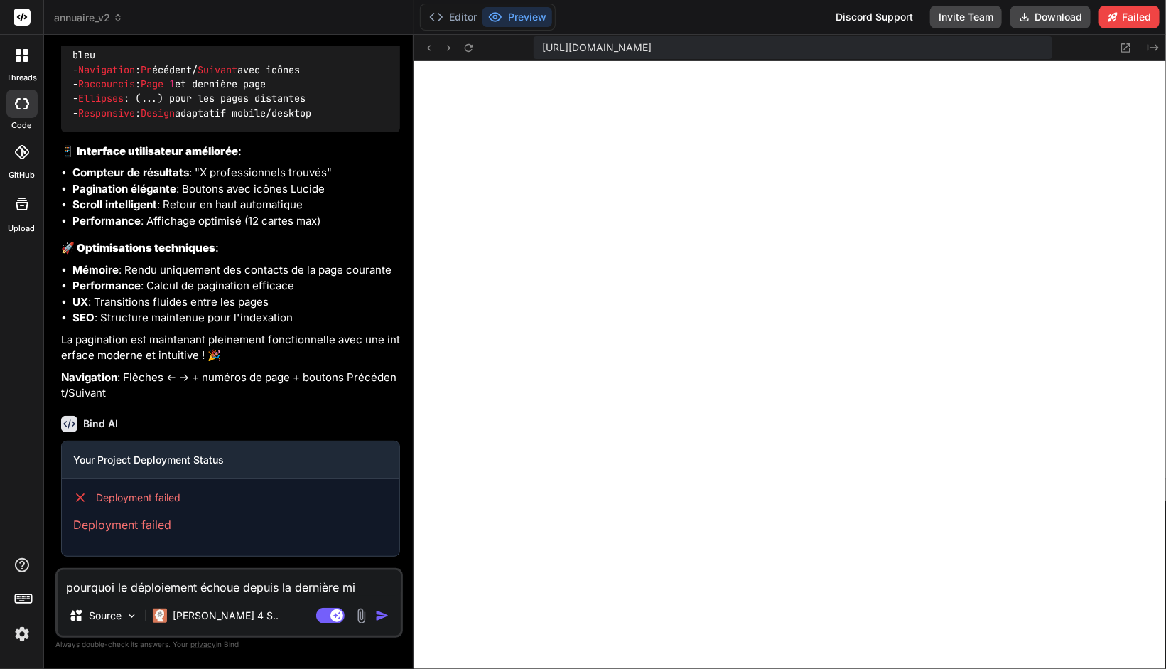
type textarea "x"
type textarea "pourquoi le déploiement échoue depuis la dernière mise"
type textarea "x"
type textarea "pourquoi le déploiement échoue depuis la dernière mise"
type textarea "x"
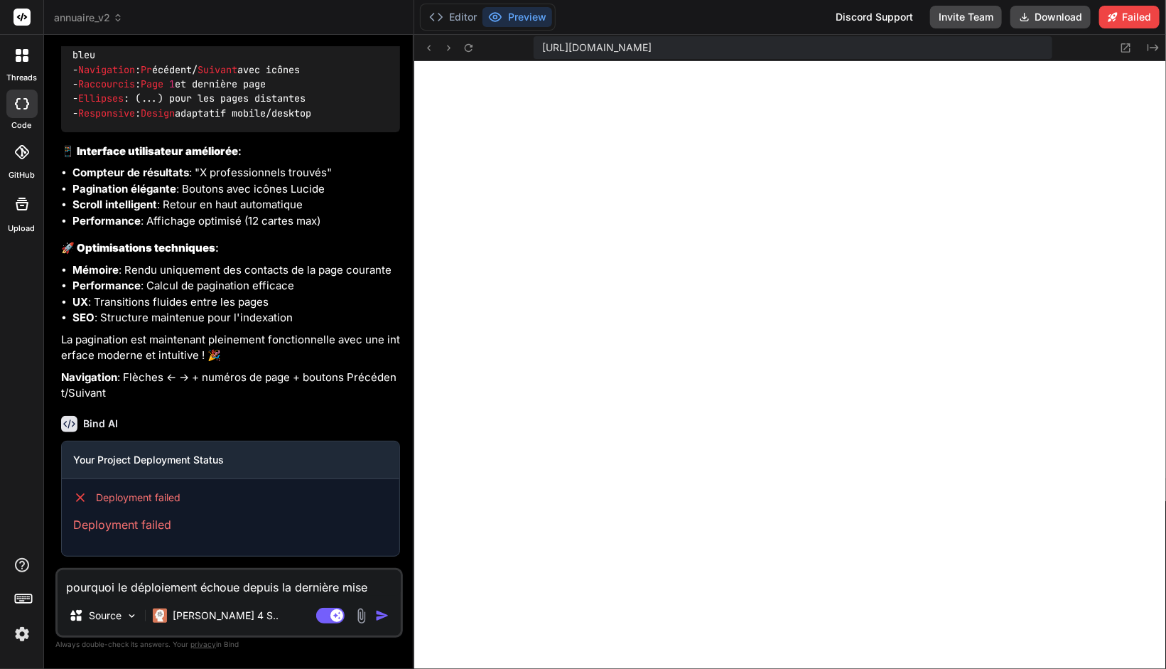
type textarea "pourquoi le déploiement échoue depuis la dernière mise à"
type textarea "x"
type textarea "pourquoi le déploiement échoue depuis la dernière mise à"
type textarea "x"
type textarea "pourquoi le déploiement échoue depuis la dernière mise à j"
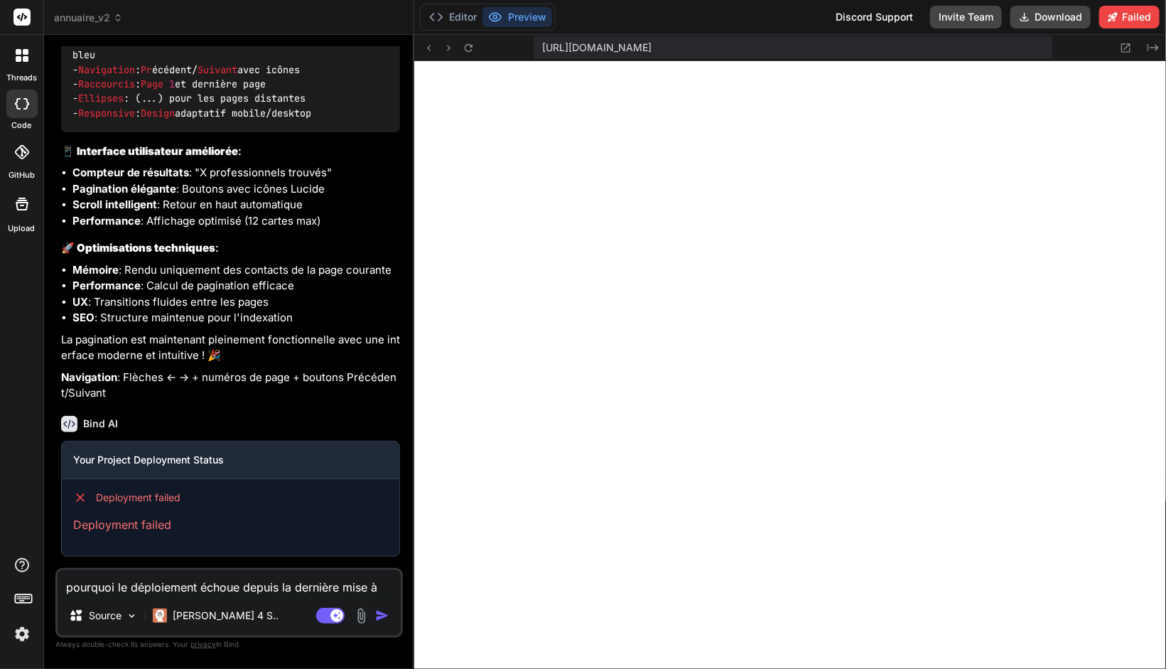
type textarea "x"
type textarea "pourquoi le déploiement échoue depuis la dernière mise à [PERSON_NAME]"
type textarea "x"
type textarea "pourquoi le déploiement échoue depuis la dernière mise à jou"
type textarea "x"
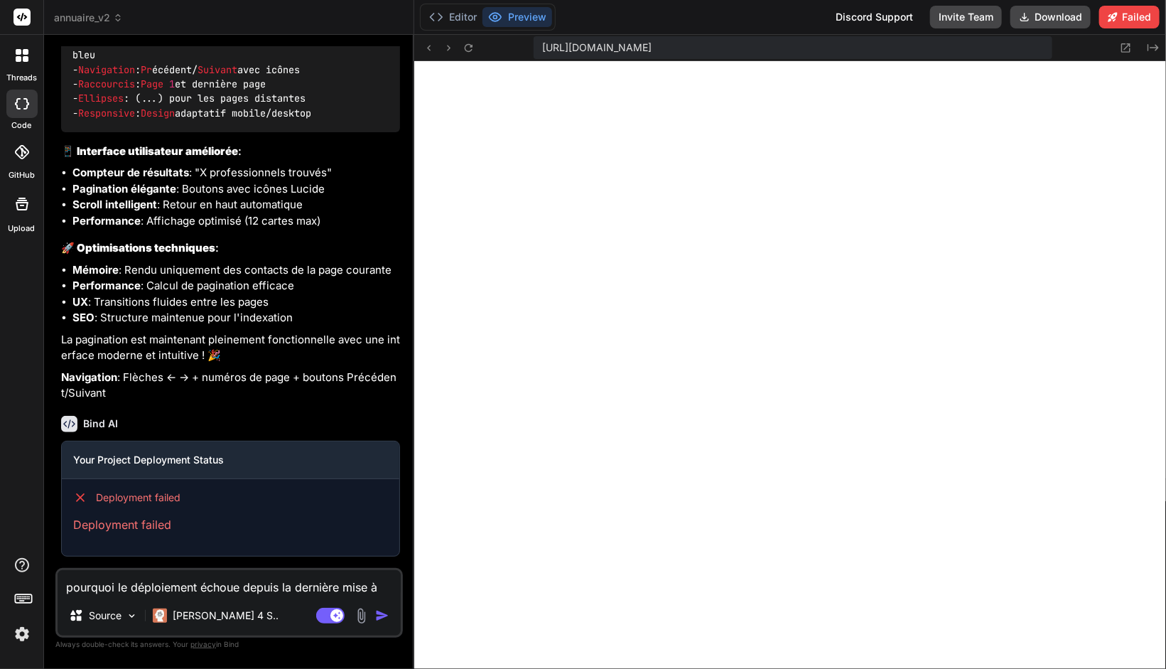
type textarea "pourquoi le déploiement échoue depuis la dernière mise à jour"
type textarea "x"
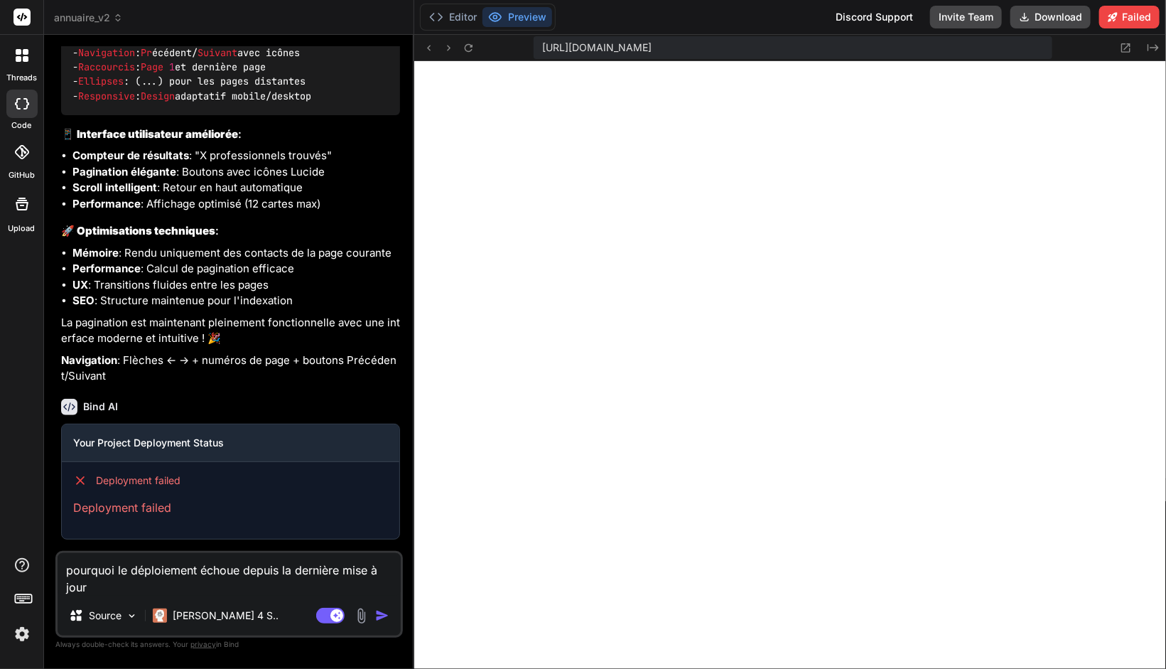
type textarea "pourquoi le déploiement échoue depuis la dernière mise à jour"
type textarea "x"
type textarea "pourquoi le déploiement échoue depuis la dernière mise à jour ?"
type textarea "x"
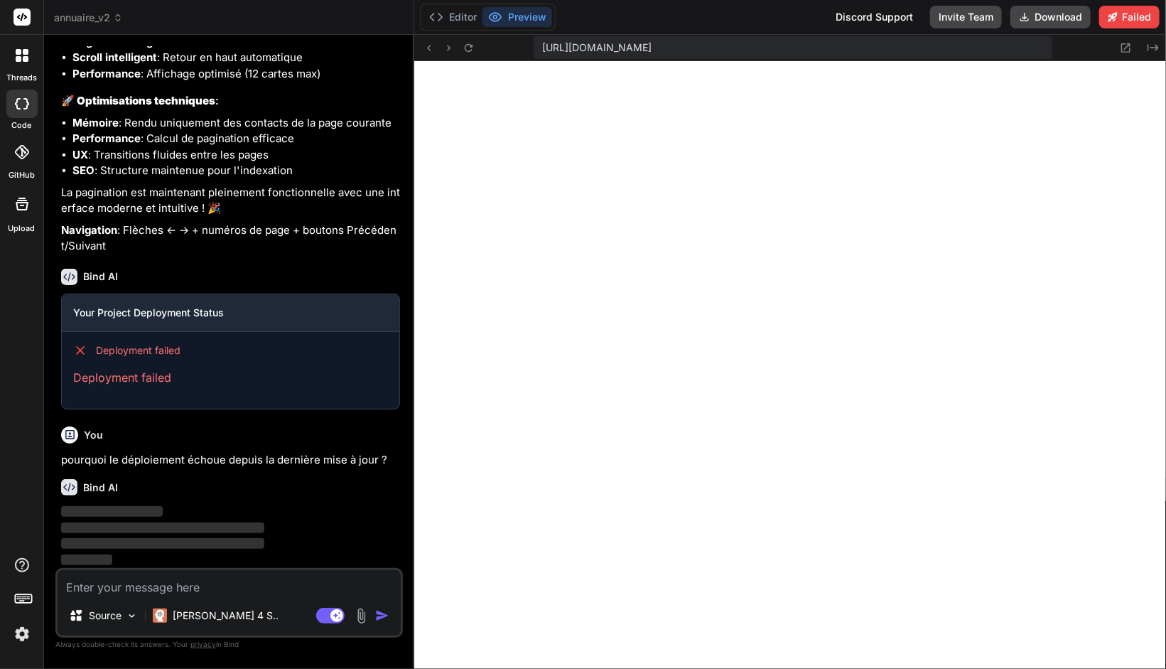
scroll to position [6061, 0]
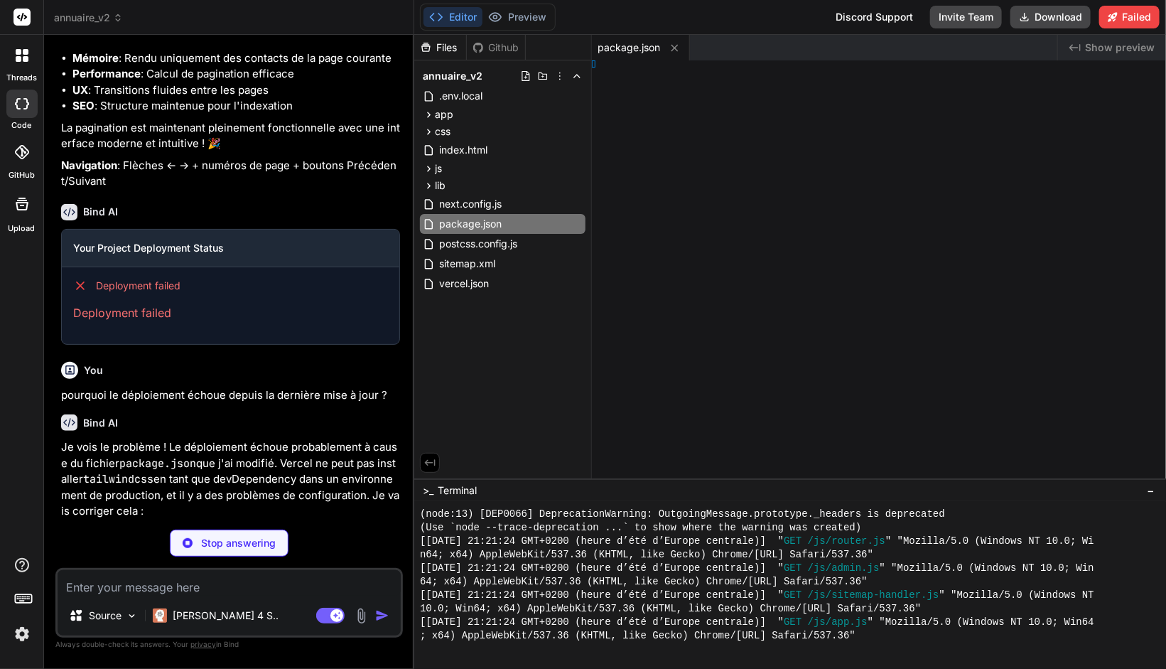
type textarea "x"
type textarea "y> </html>"
type textarea "x"
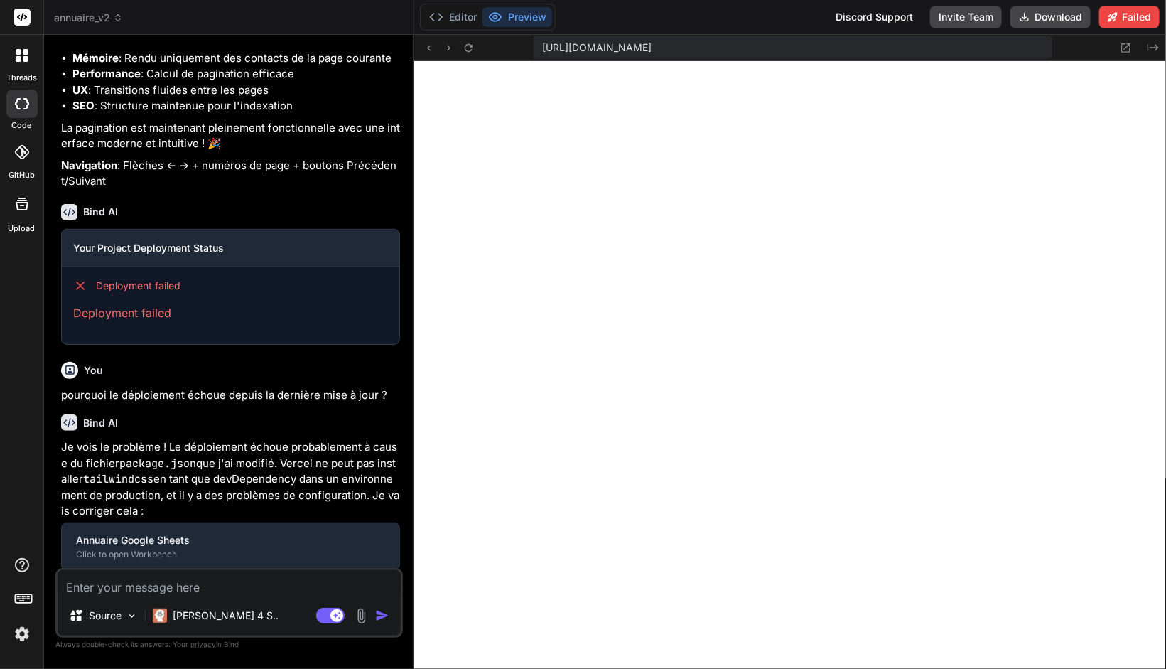
type textarea "<!-- Scripts --> <script src="js/router.js"></script> <script src="js/admin.js"…"
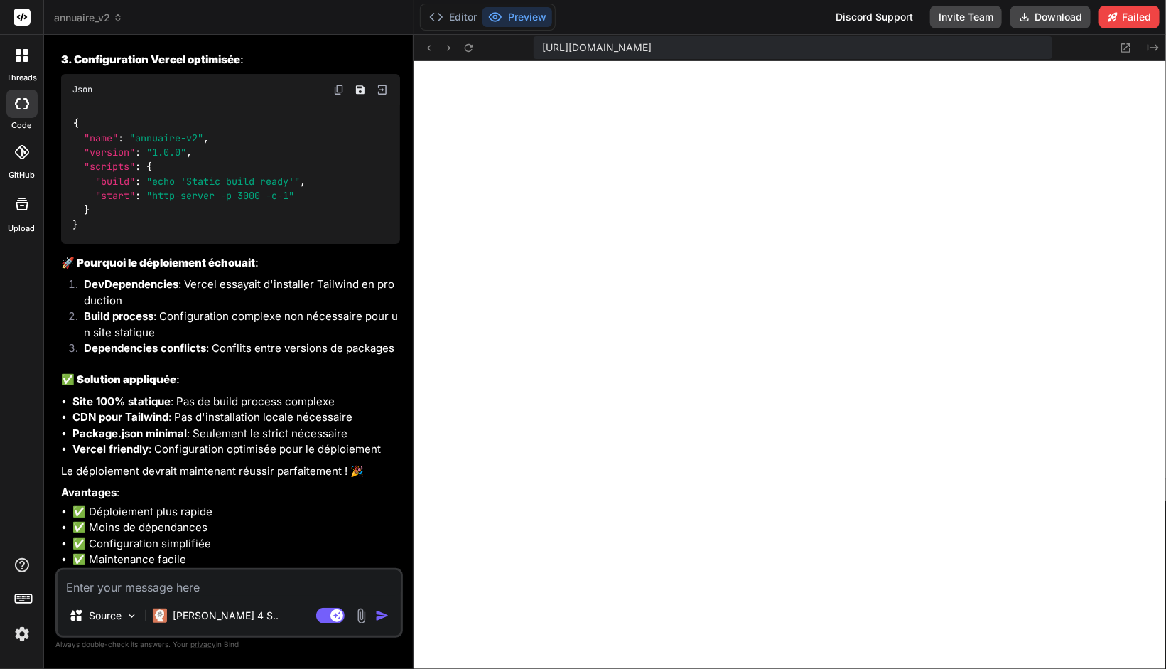
scroll to position [7041, 0]
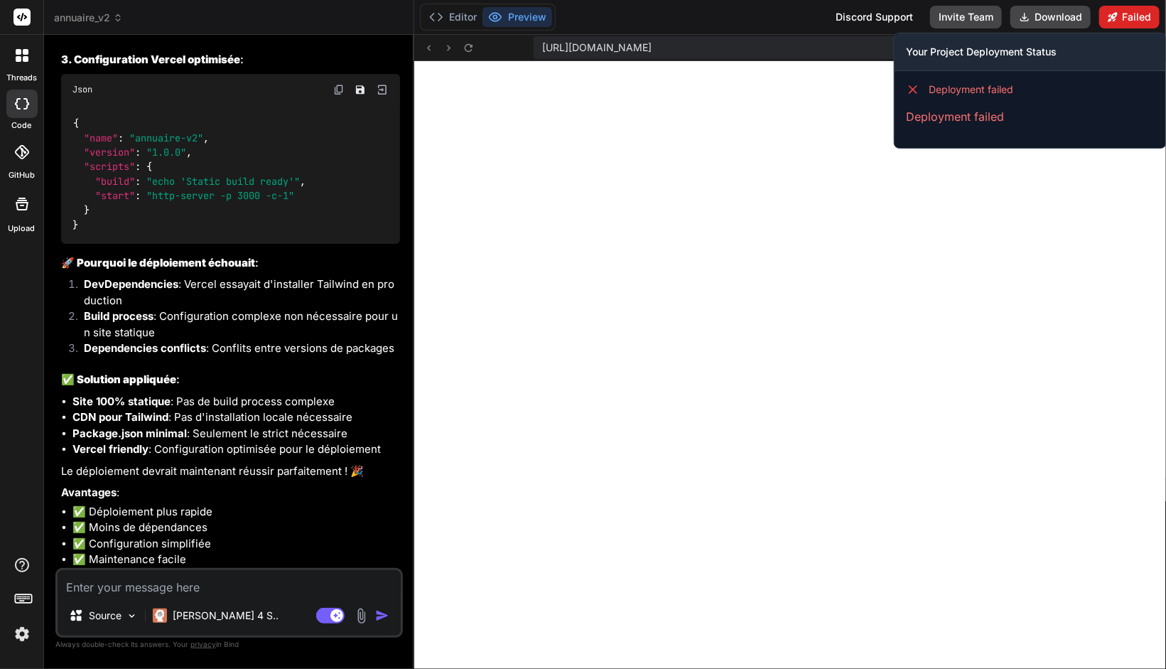
click at [1146, 18] on button "Failed" at bounding box center [1129, 17] width 60 height 23
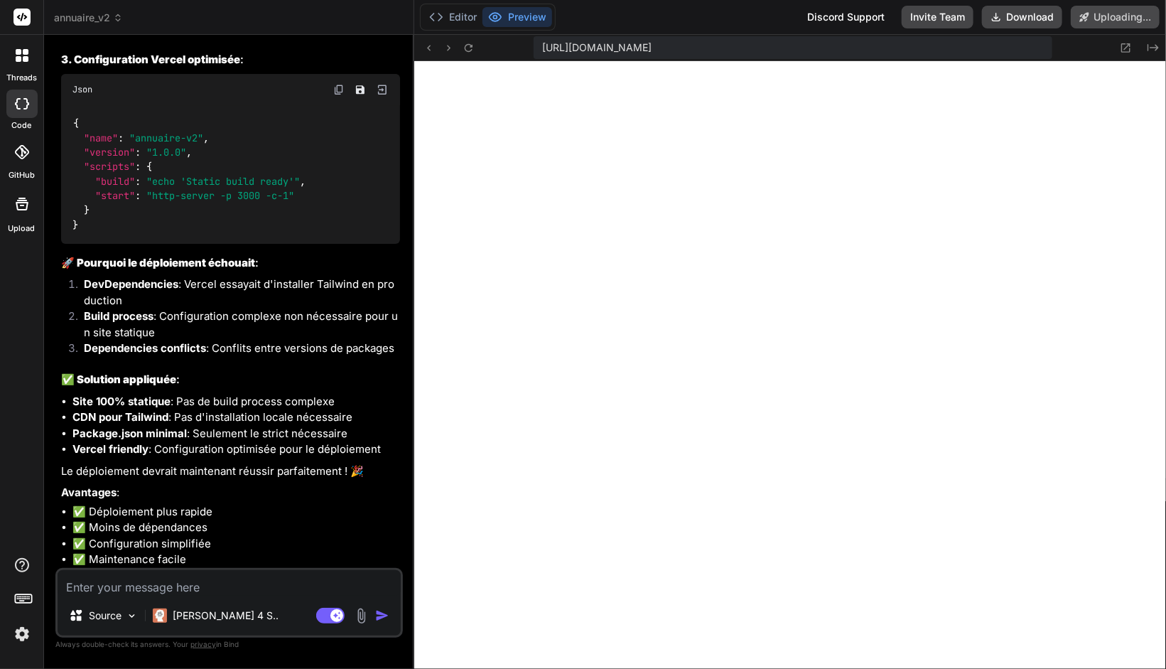
scroll to position [7002, 0]
type textarea "x"
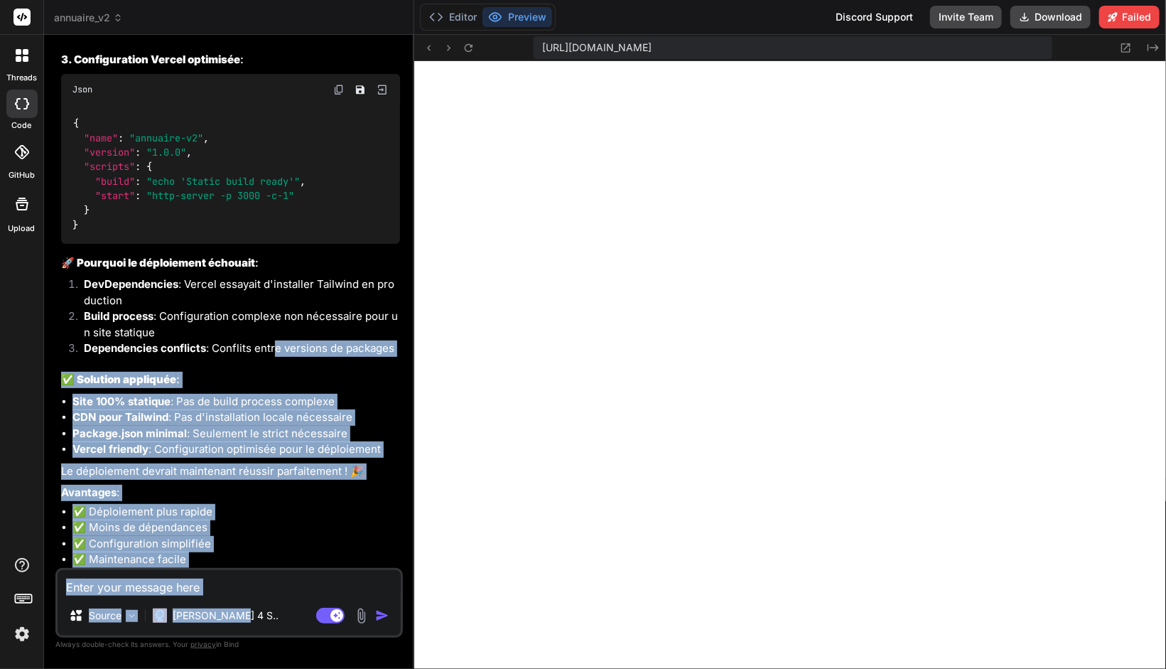
drag, startPoint x: 273, startPoint y: 344, endPoint x: 233, endPoint y: 472, distance: 133.9
click at [259, 589] on div "You Pour le slug, on va modifier et uniquement utiliser le slug du nom de la so…" at bounding box center [228, 357] width 347 height 622
click at [219, 462] on div "Je vois le problème ! Le déploiement échoue probablement à cause du fichier pac…" at bounding box center [230, 53] width 339 height 1029
click at [203, 472] on p "Le déploiement devrait maintenant réussir parfaitement ! 🎉" at bounding box center [230, 471] width 339 height 16
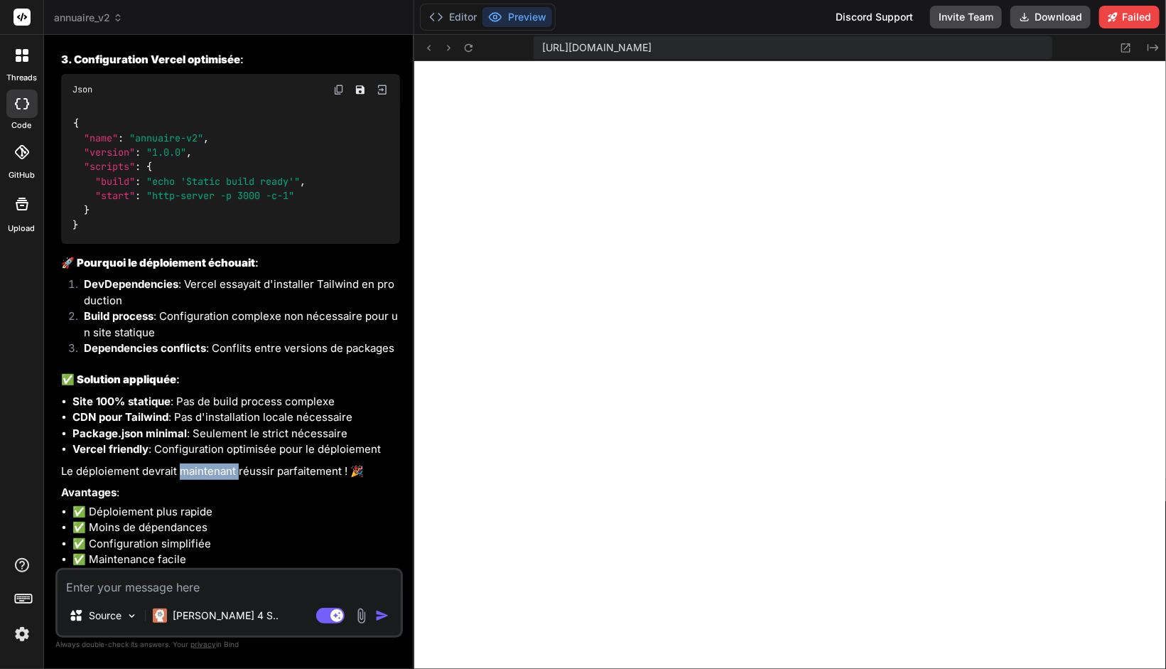
click at [202, 473] on p "Le déploiement devrait maintenant réussir parfaitement ! 🎉" at bounding box center [230, 471] width 339 height 16
click at [212, 414] on li "CDN pour Tailwind : Pas d'installation locale nécessaire" at bounding box center [236, 417] width 328 height 16
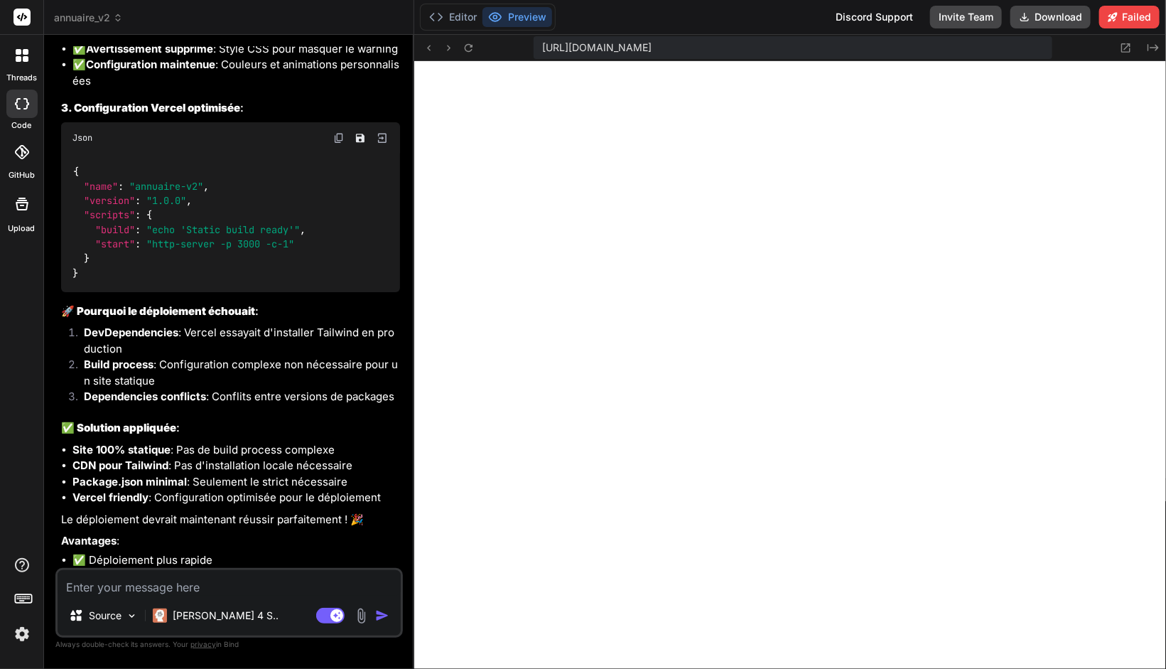
scroll to position [6912, 0]
click at [22, 162] on div at bounding box center [21, 151] width 31 height 31
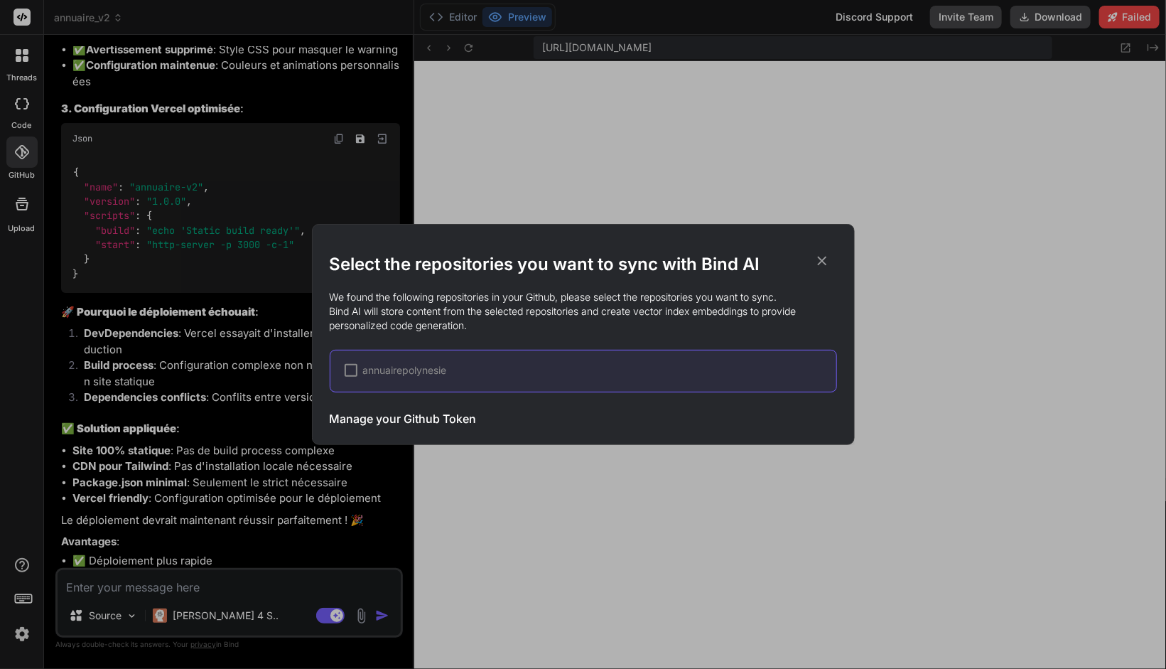
click at [351, 372] on div at bounding box center [351, 370] width 13 height 13
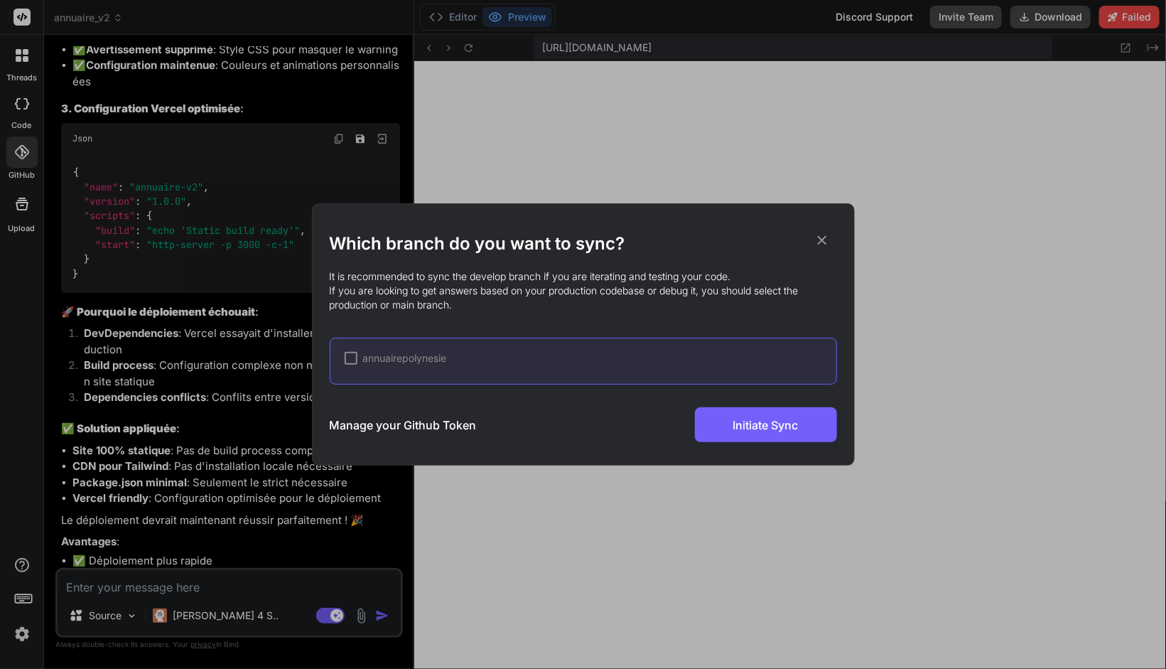
click at [351, 358] on div at bounding box center [351, 358] width 13 height 13
drag, startPoint x: 548, startPoint y: 276, endPoint x: 330, endPoint y: 276, distance: 218.1
click at [330, 276] on p "It is recommended to sync the develop branch if you are iterating and testing y…" at bounding box center [583, 290] width 507 height 43
click at [818, 246] on icon at bounding box center [822, 240] width 16 height 16
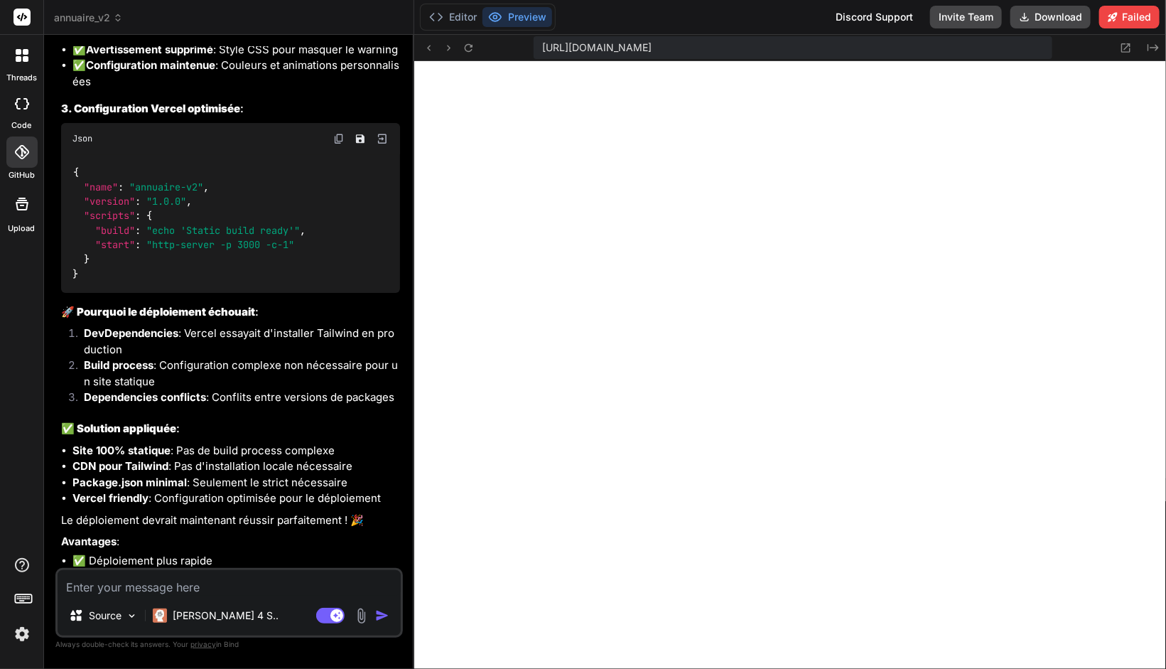
click at [23, 161] on div at bounding box center [21, 151] width 31 height 31
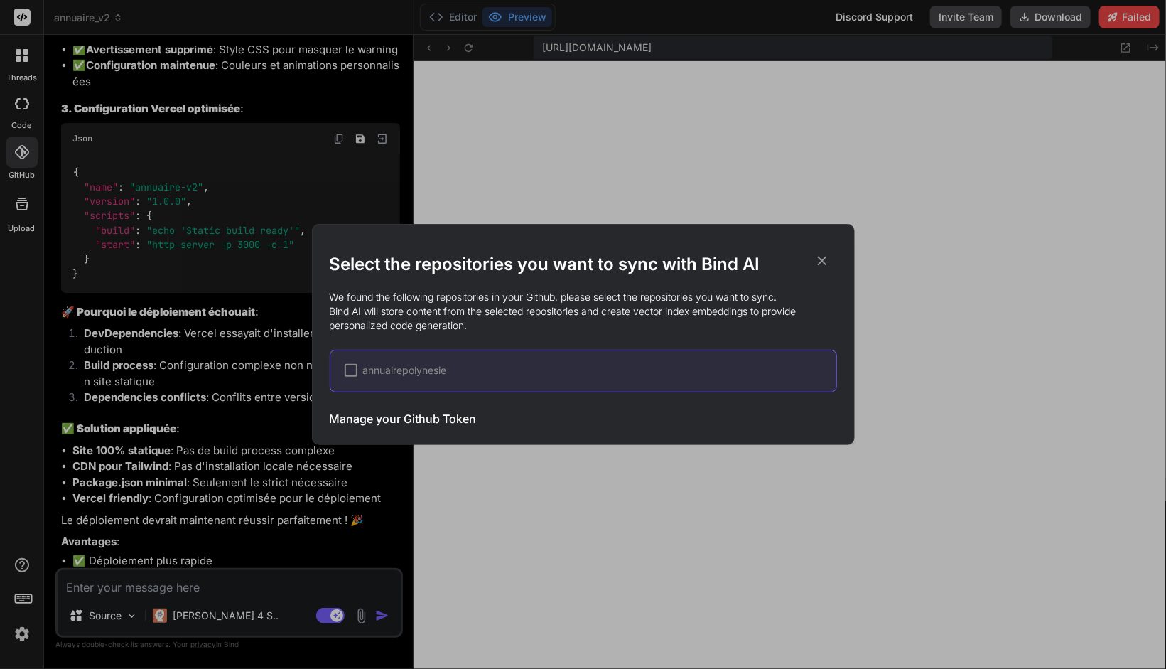
click at [403, 417] on h3 "Manage your Github Token" at bounding box center [403, 418] width 147 height 17
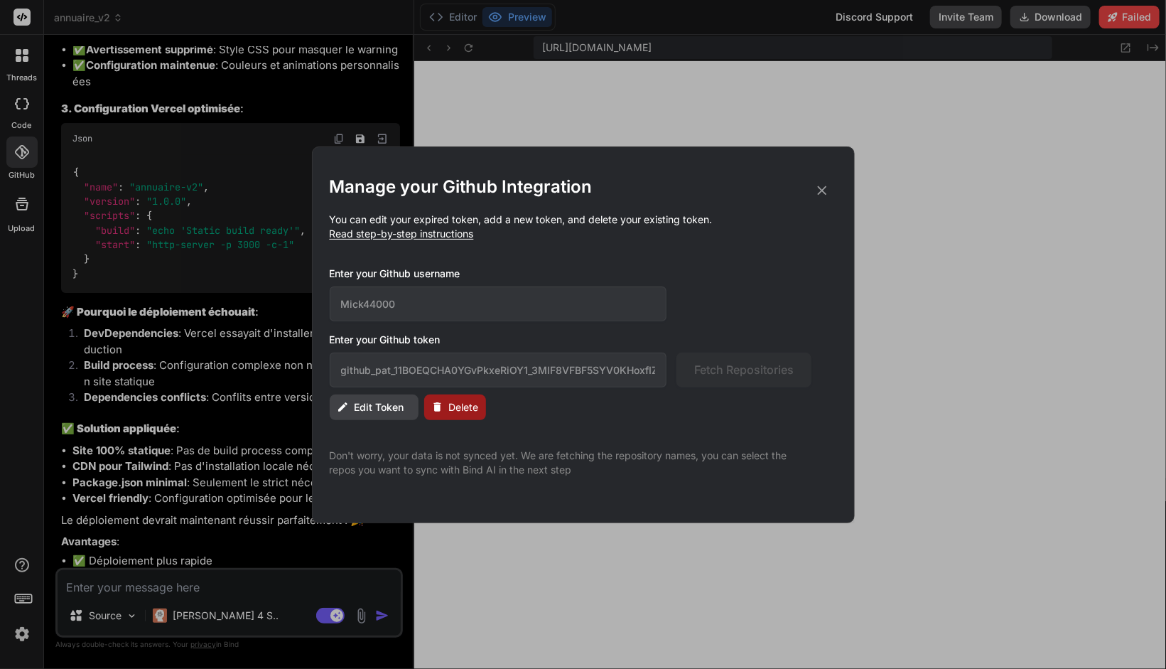
click at [399, 238] on span "Read step-by-step instructions" at bounding box center [402, 233] width 144 height 12
click at [405, 233] on span "Read step-by-step instructions" at bounding box center [402, 233] width 144 height 12
click at [411, 229] on span "Read step-by-step instructions" at bounding box center [402, 233] width 144 height 12
click at [368, 413] on span "Edit Token" at bounding box center [380, 407] width 50 height 14
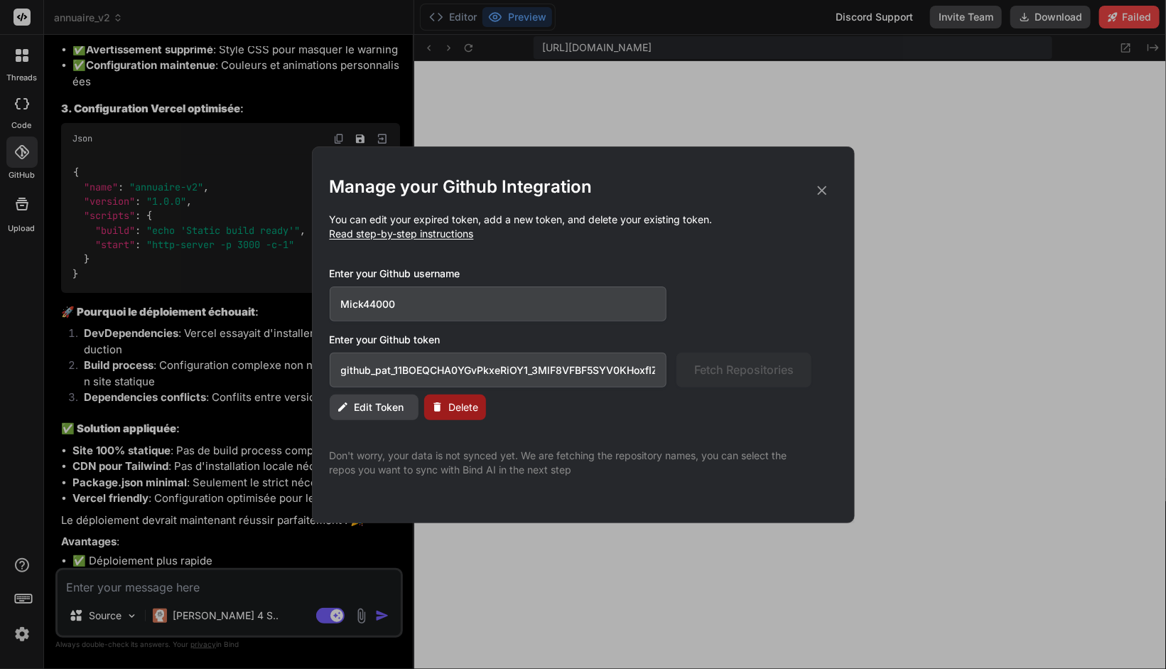
click at [426, 232] on span "Read step-by-step instructions" at bounding box center [402, 233] width 144 height 12
click at [558, 227] on p "You can edit your expired token, add a new token, and delete your existing toke…" at bounding box center [583, 226] width 507 height 28
click at [418, 235] on span "Read step-by-step instructions" at bounding box center [402, 233] width 144 height 12
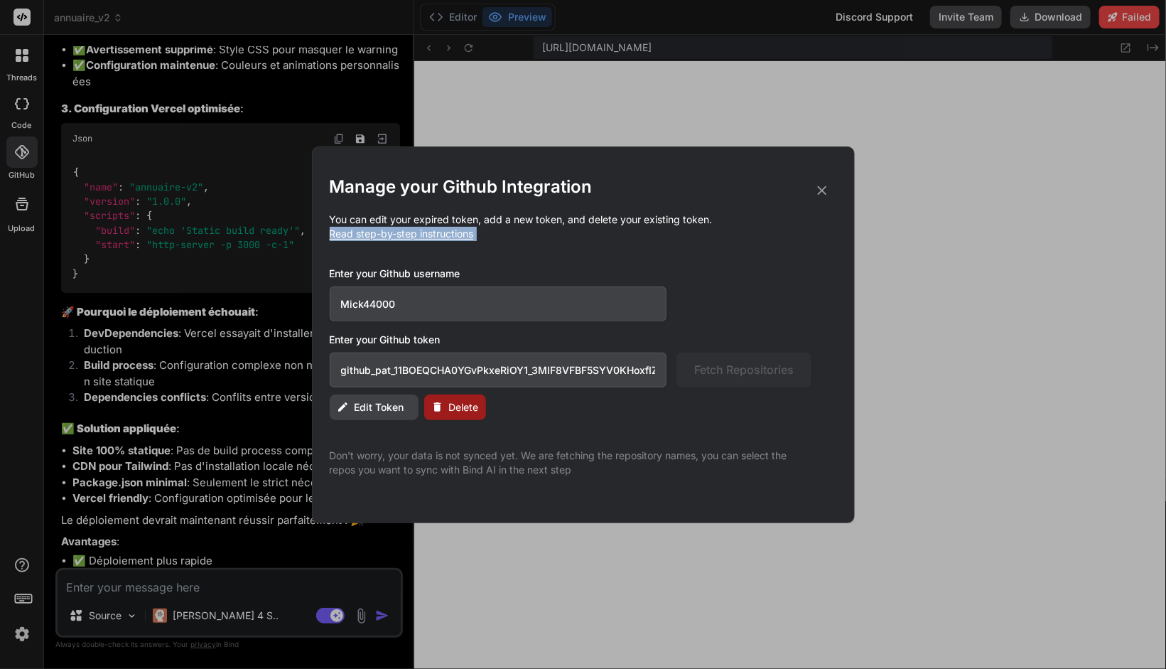
click at [418, 235] on span "Read step-by-step instructions" at bounding box center [402, 233] width 144 height 12
click at [377, 405] on span "Edit Token" at bounding box center [380, 407] width 50 height 14
click at [433, 364] on input "github_pat_11BOEQCHA0YGvPkxeRiOY1_3MlF8VFBF5SYV0KHoxfIZOwHsDyQ35WSKAM371yLfcUCB…" at bounding box center [498, 369] width 337 height 35
click at [664, 428] on div "Manage your Github Integration You can edit your expired token, add a new token…" at bounding box center [583, 325] width 507 height 301
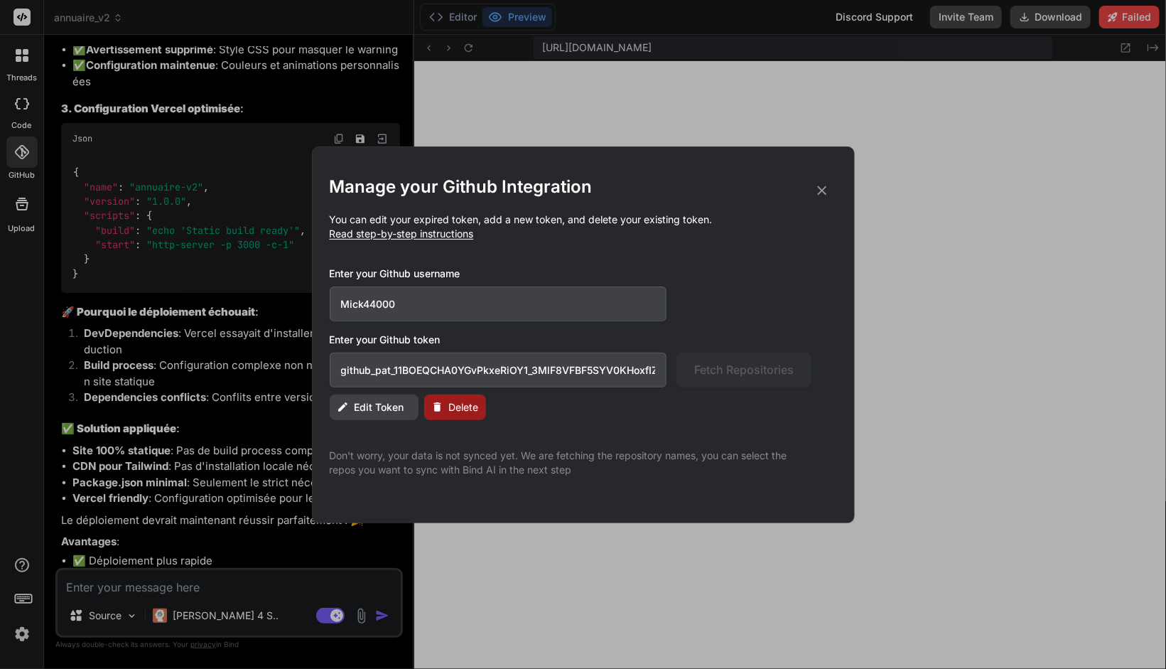
click at [409, 301] on input "Mick44000" at bounding box center [498, 303] width 337 height 35
type input "Mick44000"
click at [825, 195] on icon at bounding box center [822, 191] width 16 height 16
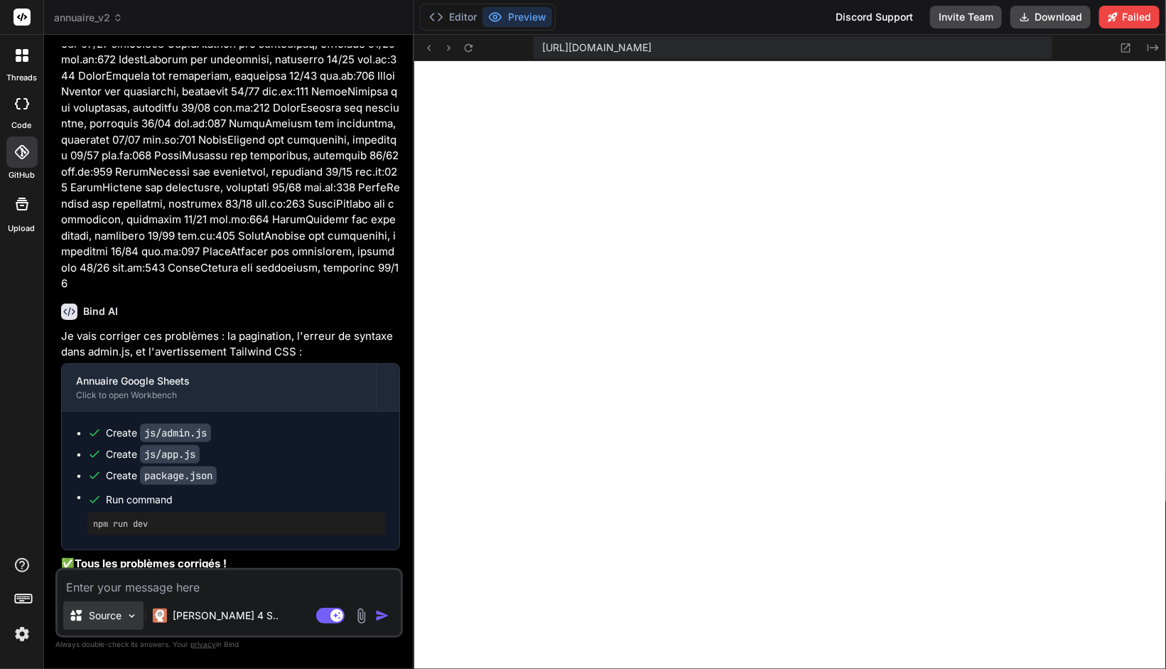
scroll to position [4910, 0]
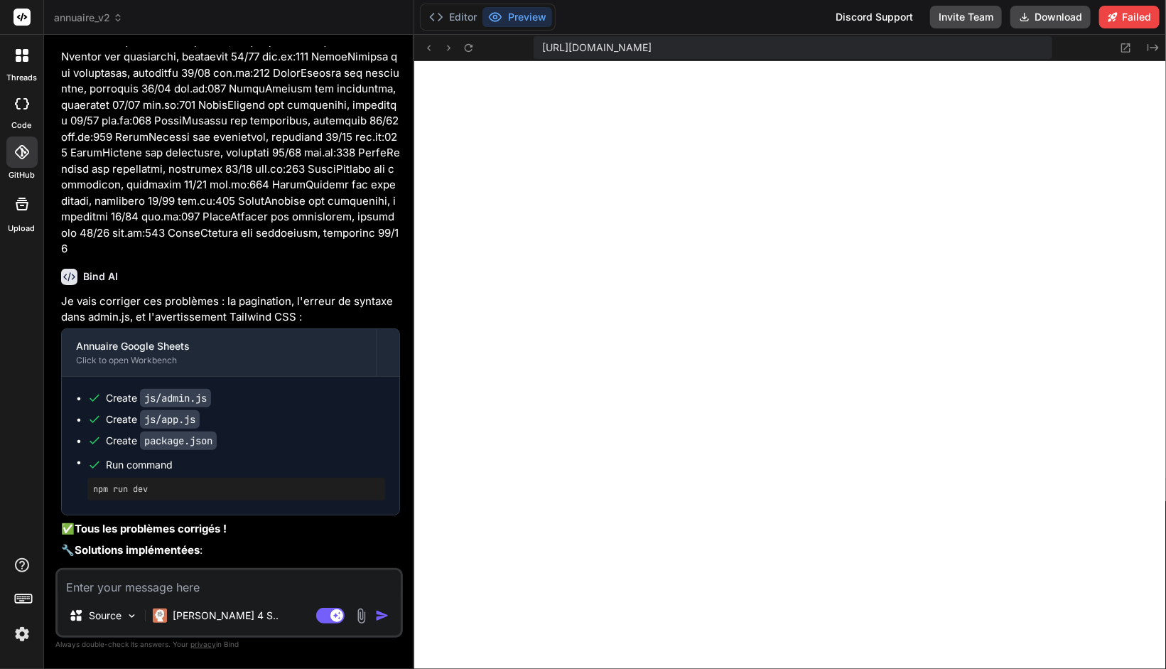
click at [117, 588] on textarea at bounding box center [229, 583] width 343 height 26
type textarea "r"
type textarea "x"
type textarea "ré"
type textarea "x"
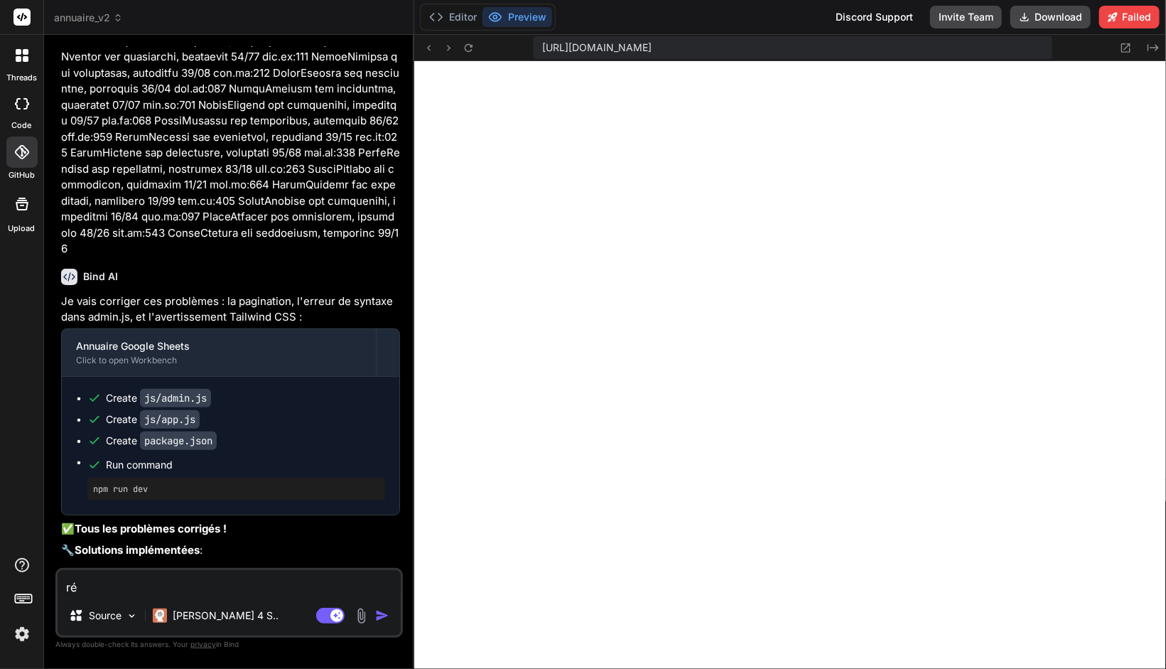
type textarea "rét"
type textarea "x"
type textarea "rétr"
type textarea "x"
type textarea "rétro"
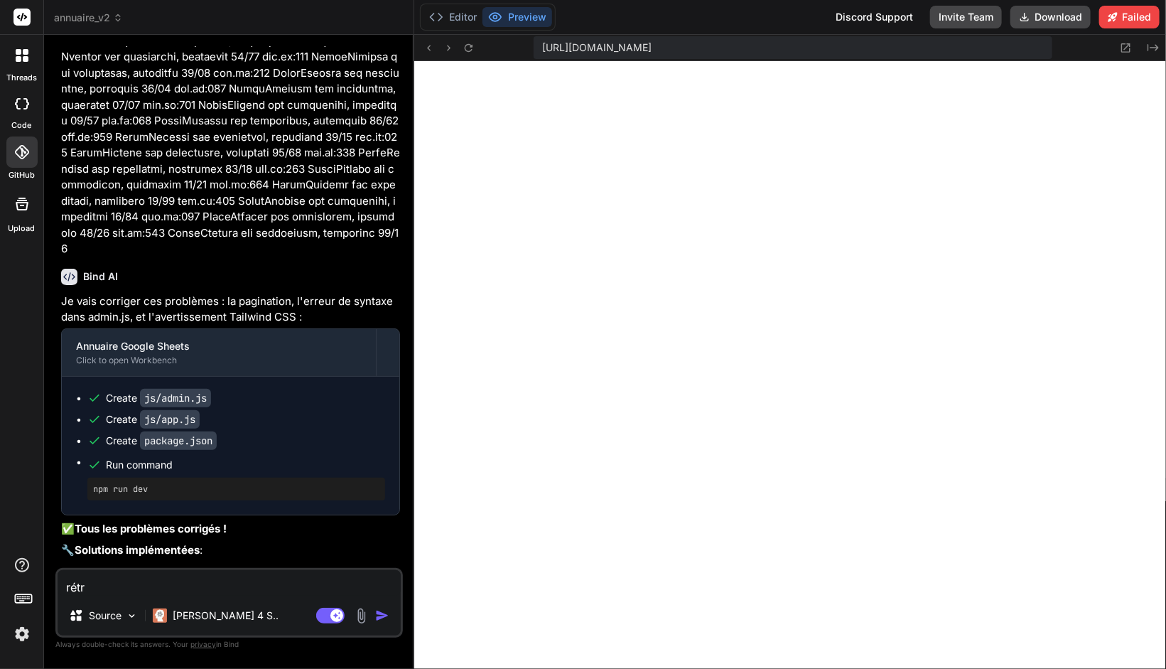
type textarea "x"
type textarea "rétrog"
type textarea "x"
type textarea "rétrogr"
type textarea "x"
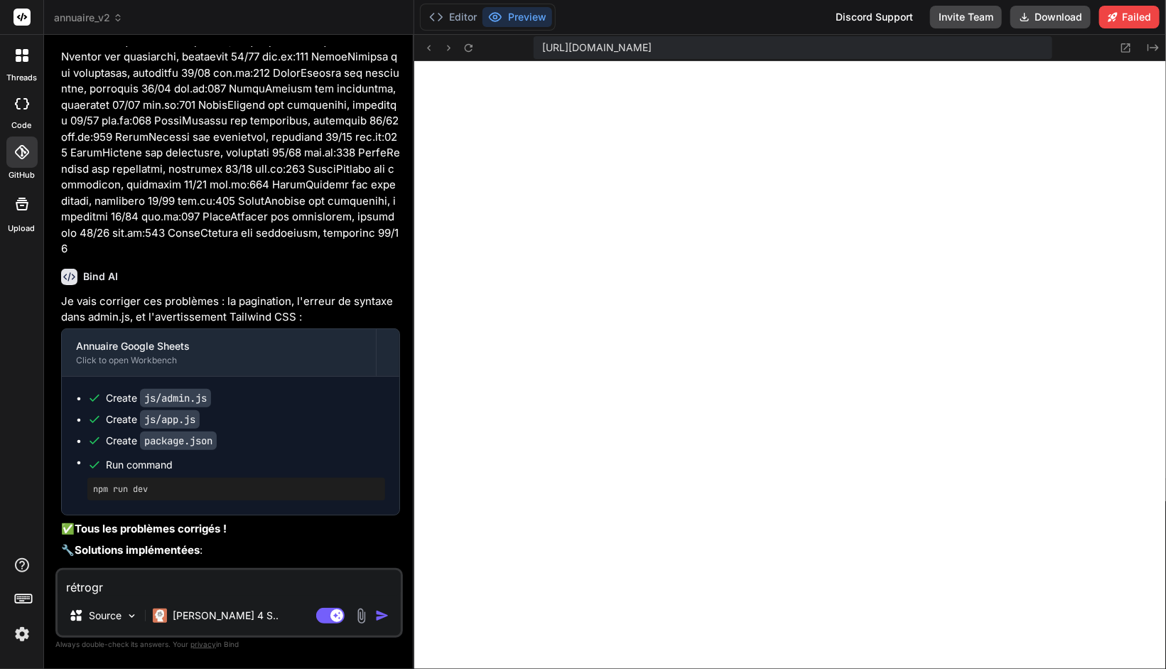
type textarea "rétrogra"
type textarea "x"
type textarea "rétrograd"
type textarea "x"
type textarea "rétrograde"
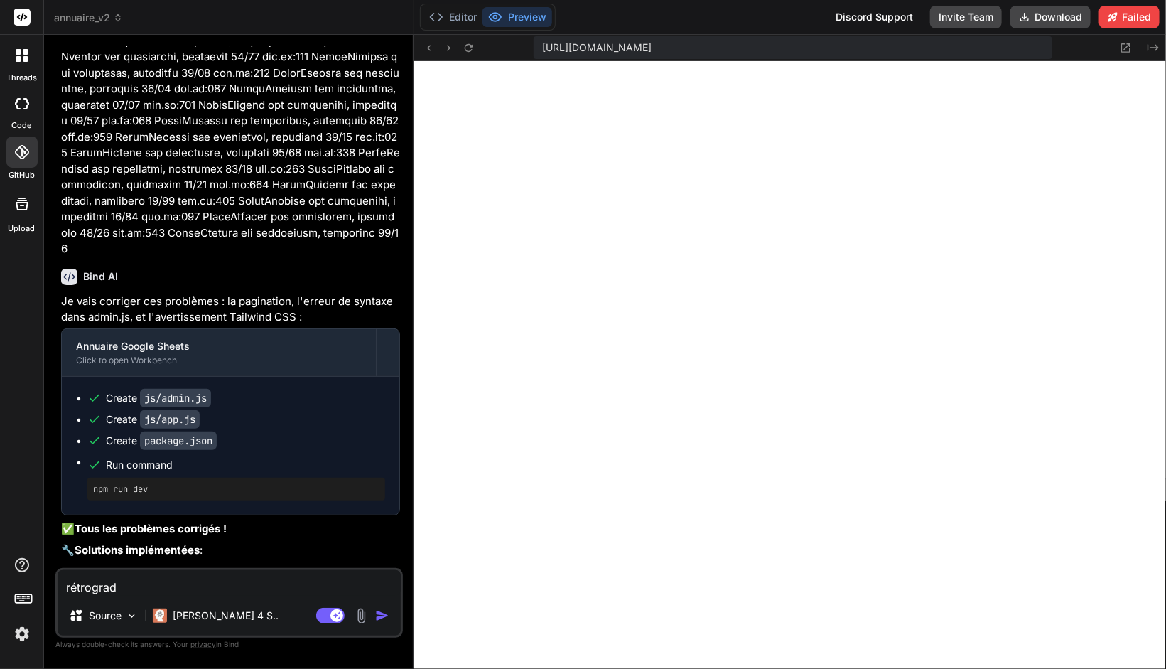
type textarea "x"
type textarea "rétrograde"
type textarea "x"
type textarea "rétrograde e"
type textarea "x"
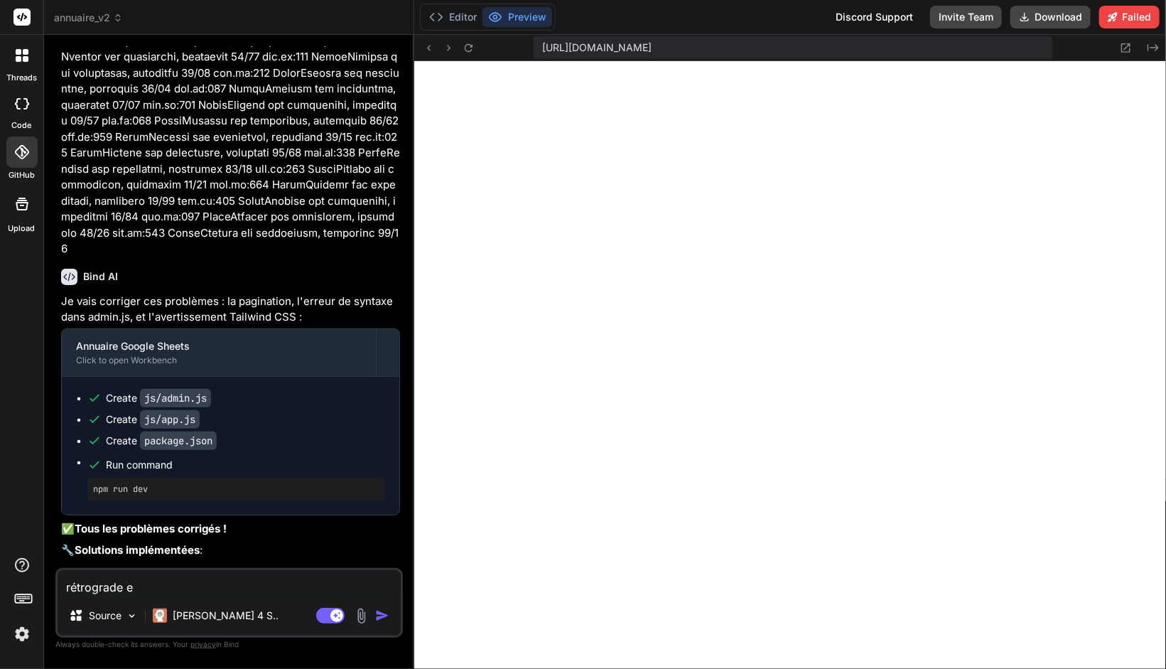
type textarea "rétrograde en"
type textarea "x"
type textarea "rétrograde en"
type textarea "x"
type textarea "rétrograde en a"
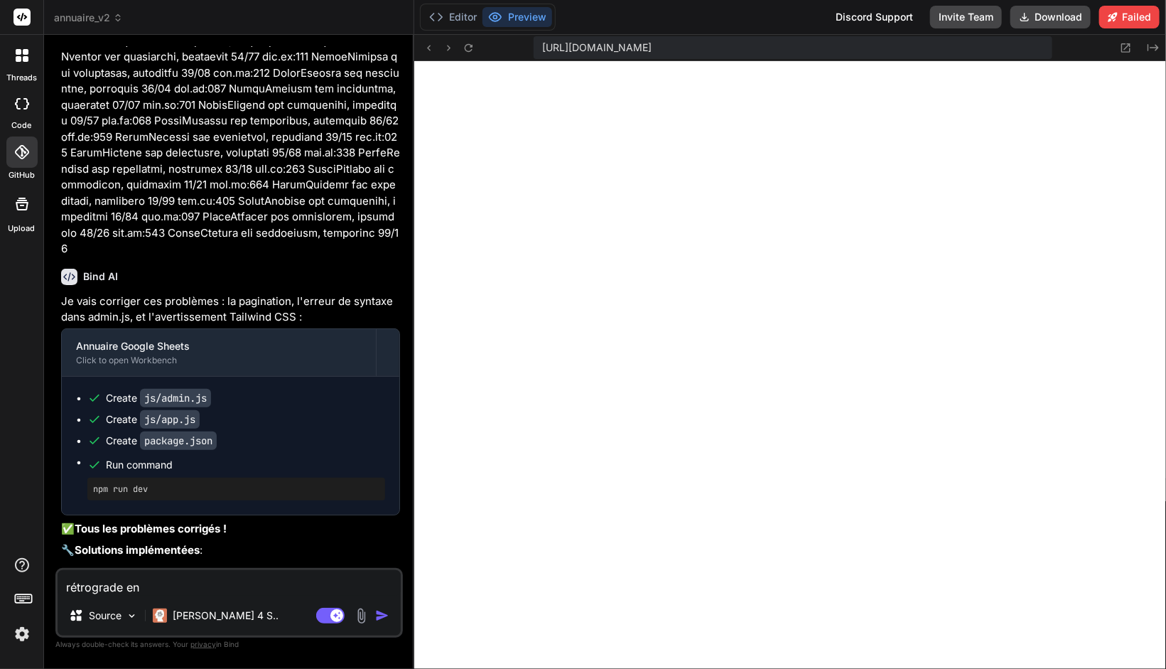
type textarea "x"
type textarea "rétrograde en ar"
type textarea "x"
type textarea "rétrograde en arr"
type textarea "x"
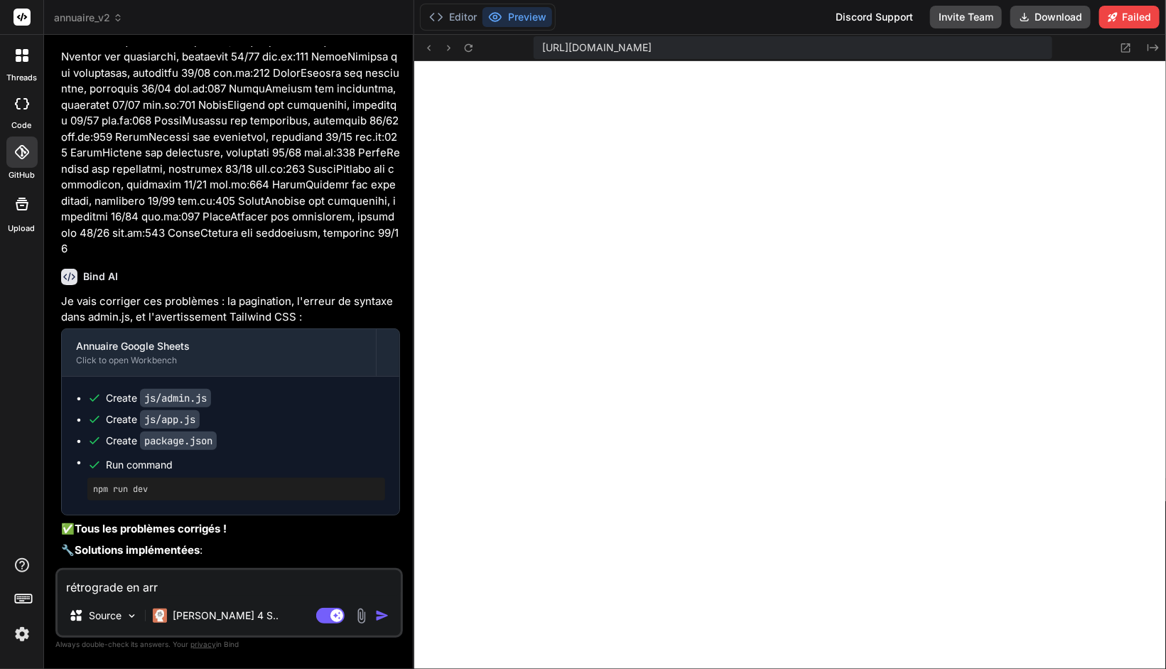
type textarea "rétrograde en arri"
type textarea "x"
type textarea "rétrograde en arrie"
type textarea "x"
type textarea "rétrograde en arrier"
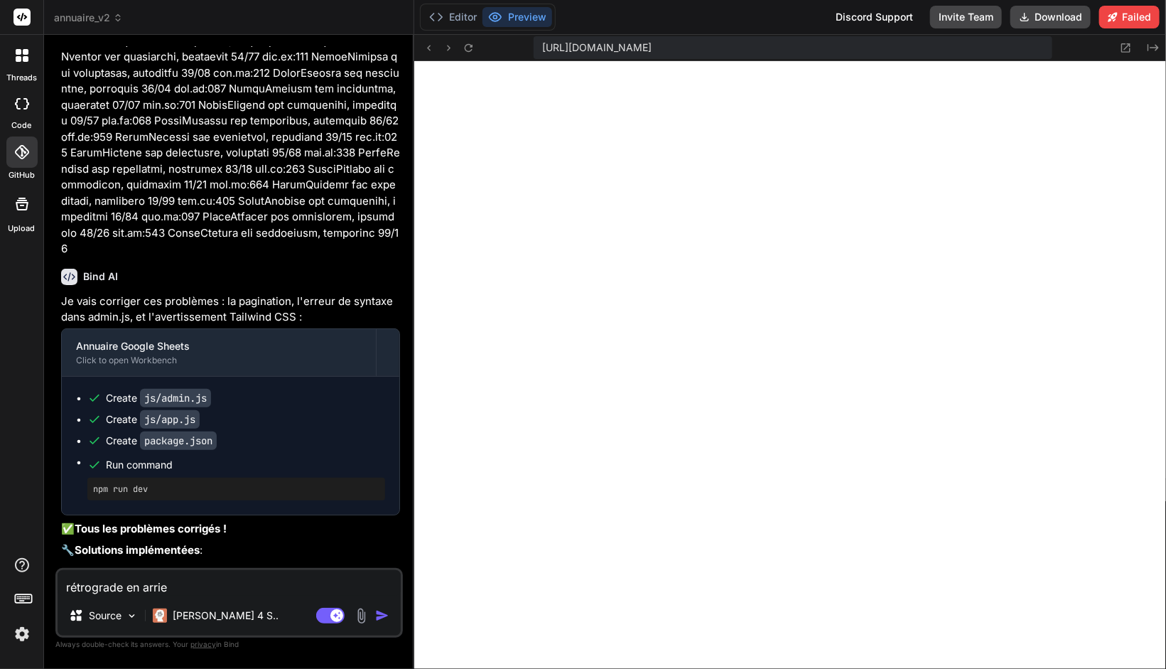
type textarea "x"
type textarea "rétrograde en arriere"
type textarea "x"
type textarea "rétrograde en arriere,"
type textarea "x"
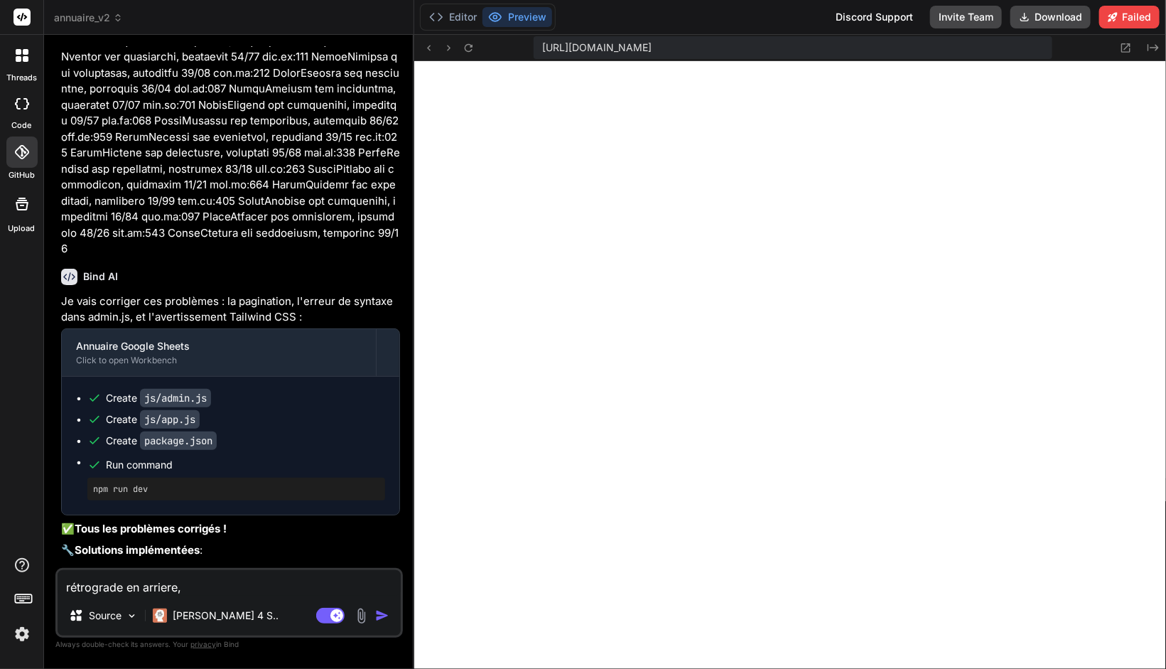
type textarea "rétrograde en arriere,"
type textarea "x"
type textarea "rétrograde en arriere, c"
type textarea "x"
type textarea "rétrograde en arriere, ca"
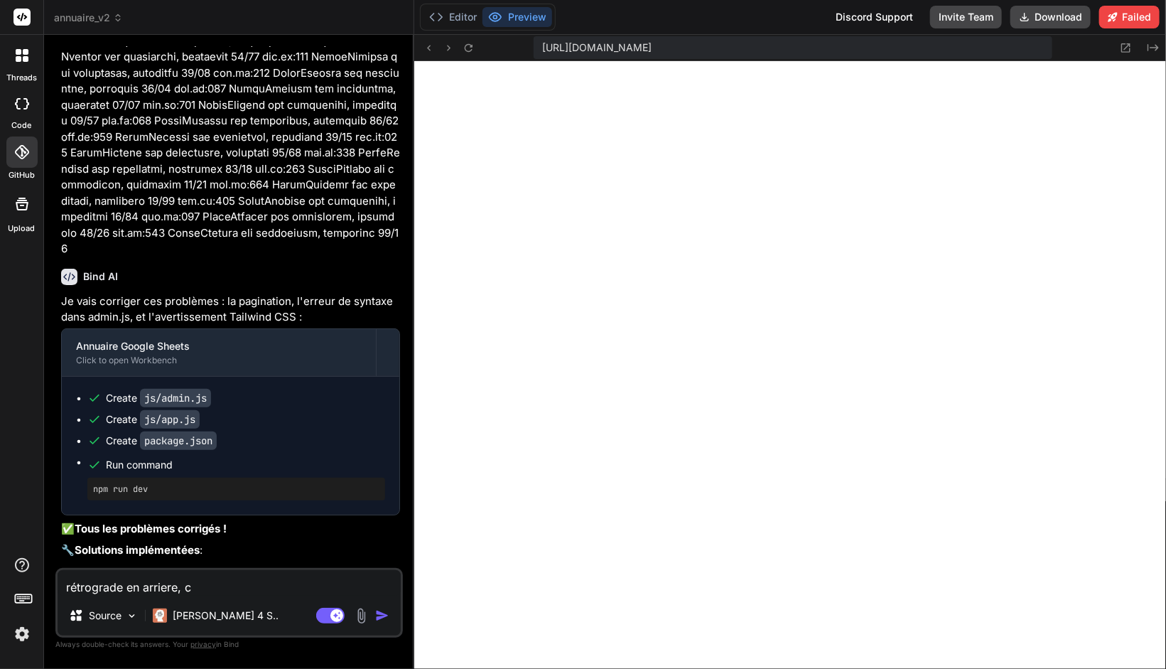
type textarea "x"
type textarea "rétrograde en arriere, car"
type textarea "x"
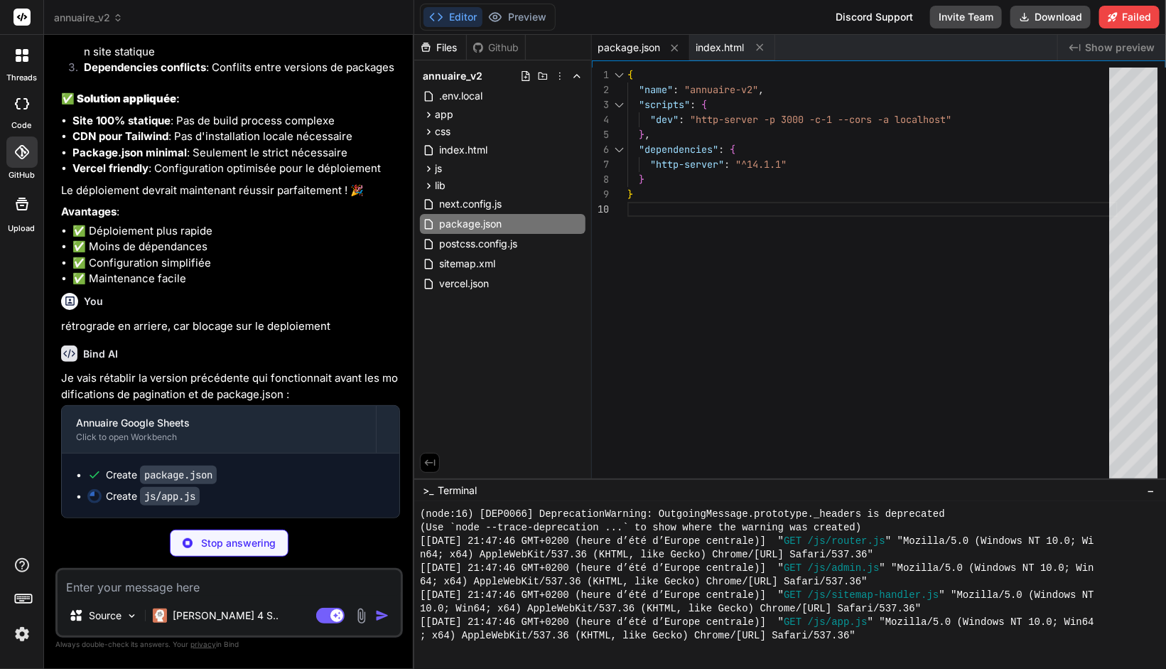
scroll to position [7321, 0]
click at [771, 298] on div "{ "name" : "annuaire-v2" , "scripts" : { "dev" : "http-server -p 3000 -c-1 --co…" at bounding box center [872, 276] width 490 height 418
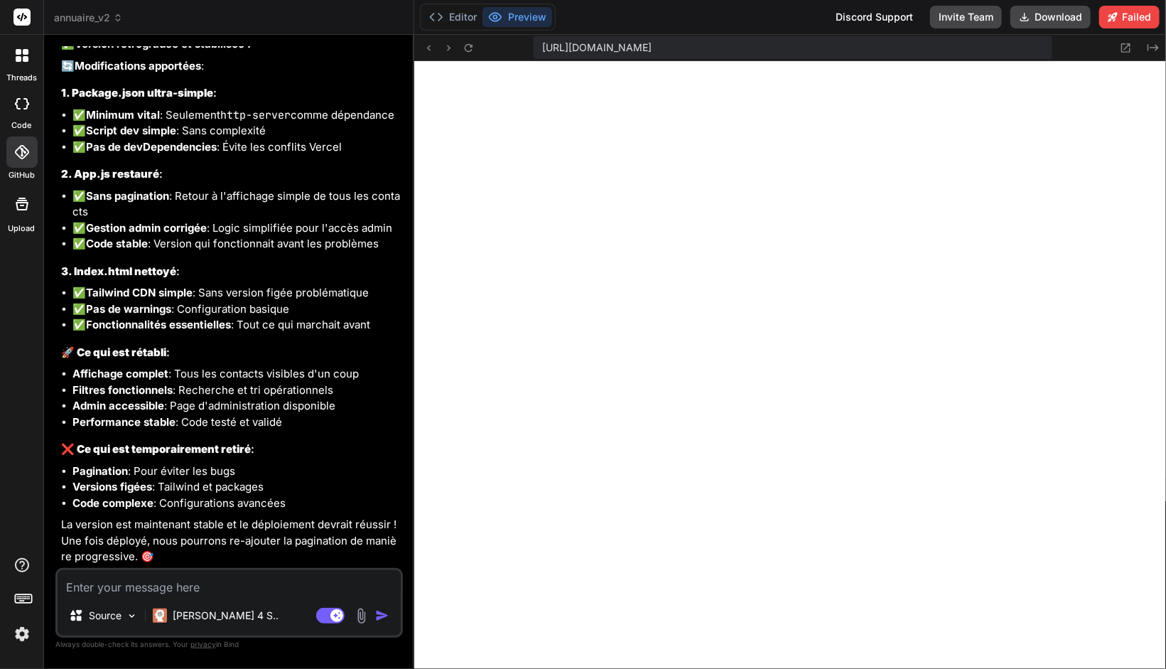
scroll to position [7898, 0]
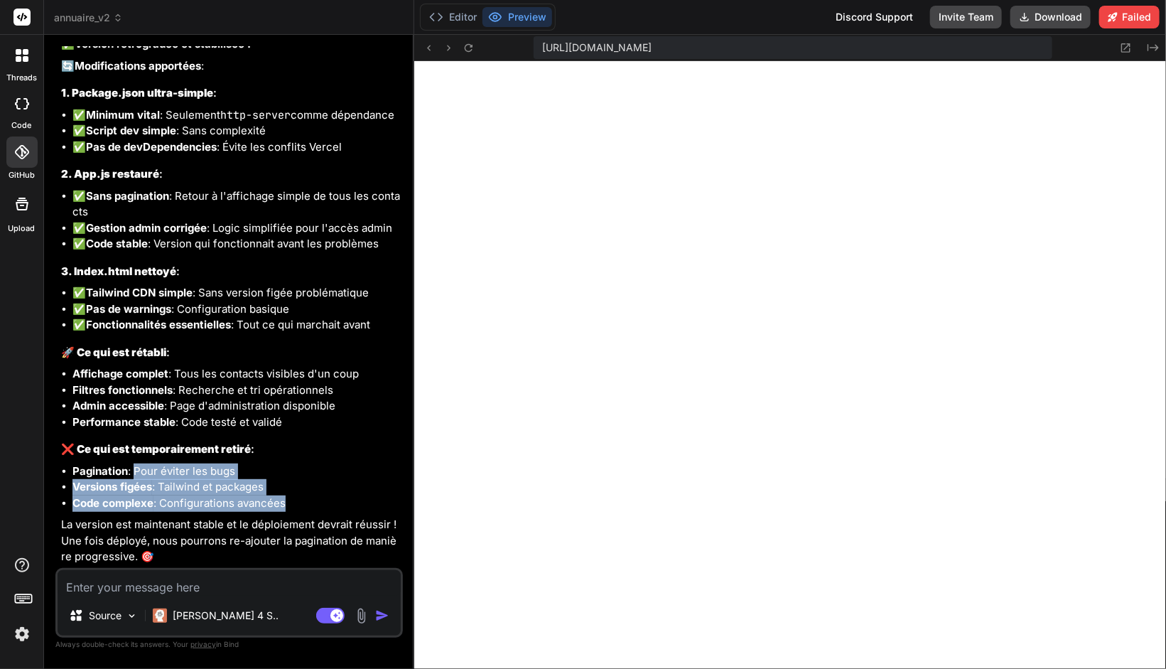
drag, startPoint x: 134, startPoint y: 475, endPoint x: 279, endPoint y: 499, distance: 147.6
click at [279, 499] on ul "Pagination : Pour éviter les bugs Versions figées : Tailwind et packages Code c…" at bounding box center [230, 487] width 339 height 48
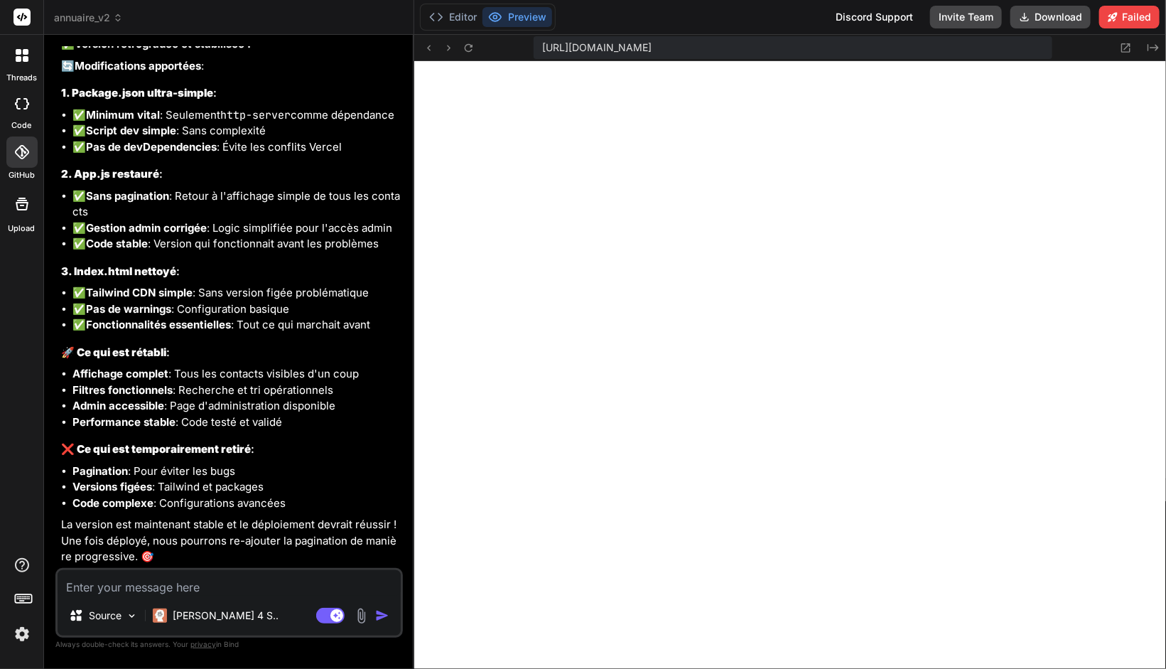
click at [286, 505] on li "Code complexe : Configurations avancées" at bounding box center [236, 503] width 328 height 16
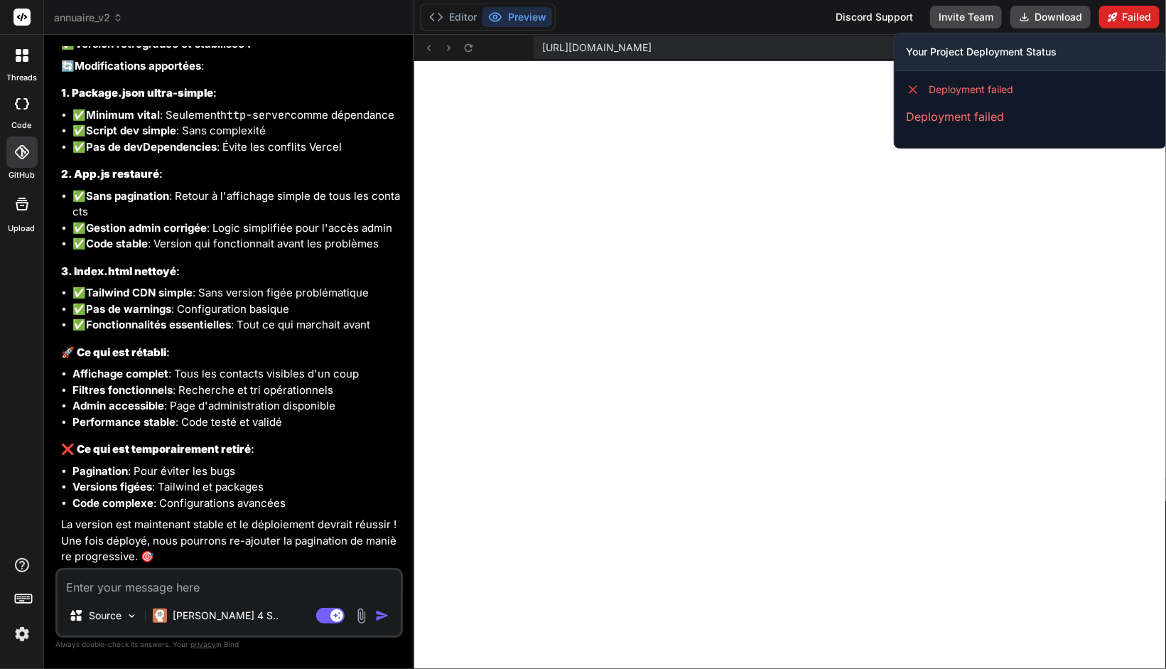
click at [1122, 18] on button "Failed" at bounding box center [1129, 17] width 60 height 23
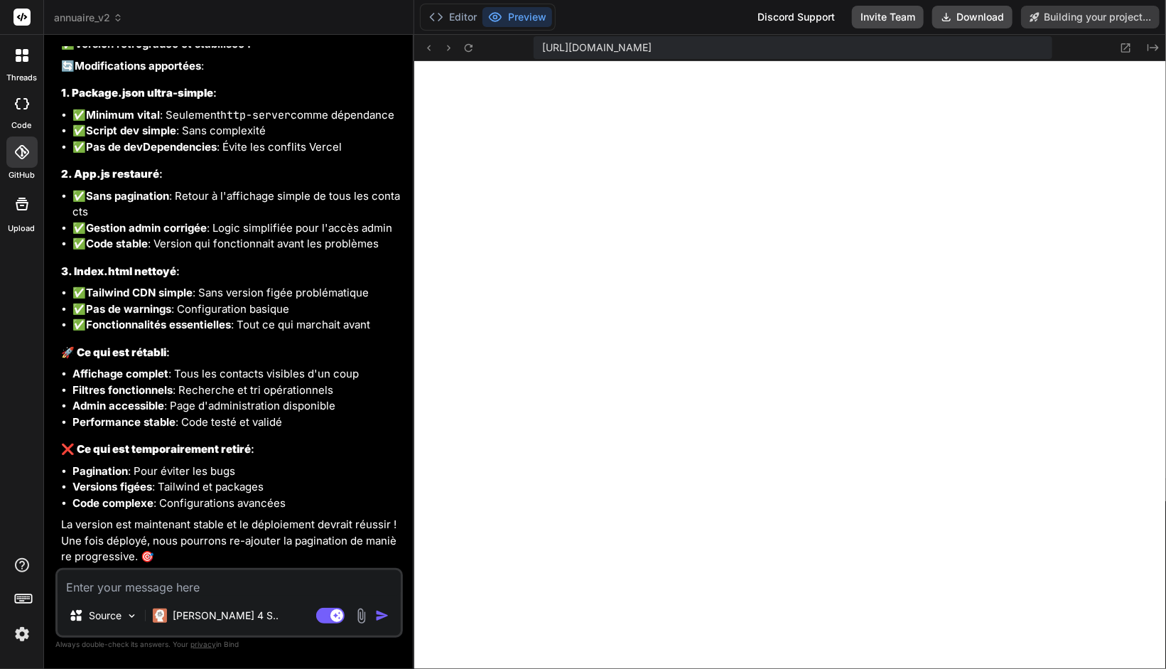
scroll to position [7944, 0]
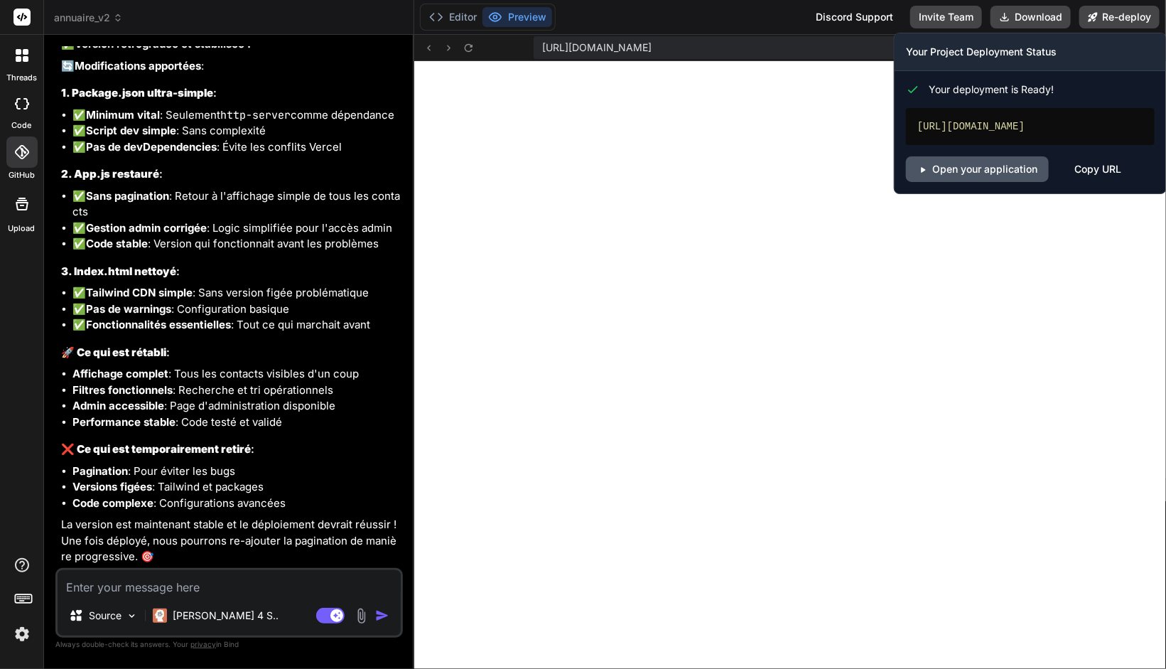
click at [970, 171] on link "Open your application" at bounding box center [977, 169] width 143 height 26
